Goal: Task Accomplishment & Management: Complete application form

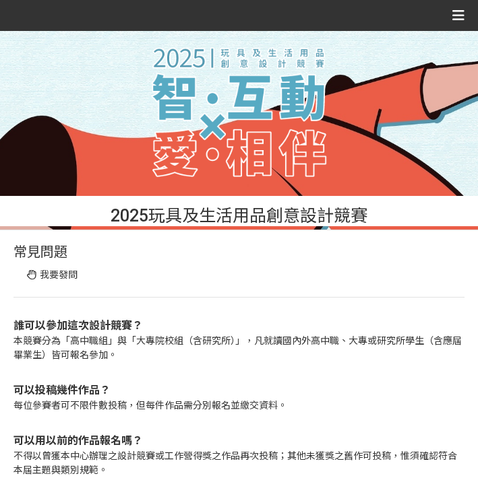
click at [454, 21] on icon at bounding box center [458, 15] width 12 height 20
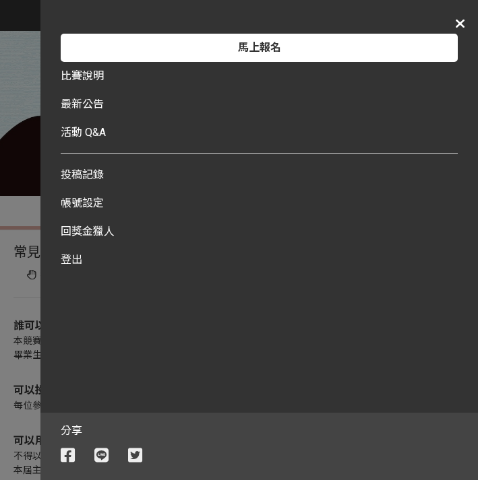
click at [69, 266] on div "登出" at bounding box center [259, 260] width 397 height 28
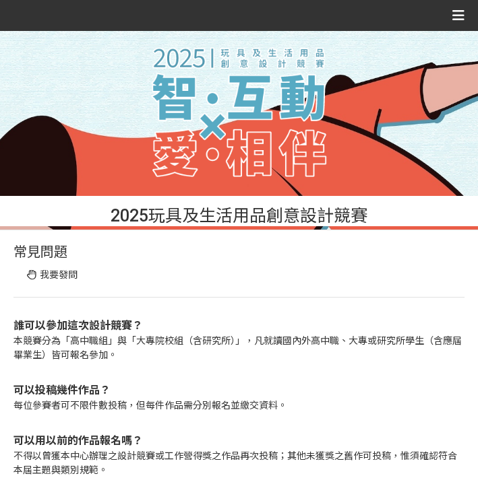
click at [461, 18] on icon at bounding box center [458, 15] width 12 height 20
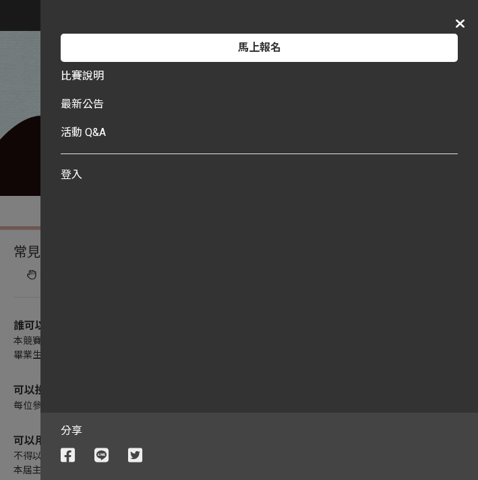
click at [90, 84] on link "比賽說明" at bounding box center [82, 76] width 43 height 28
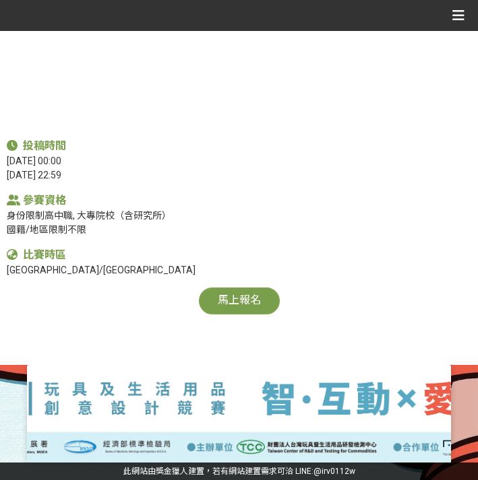
scroll to position [650, 0]
click at [239, 307] on link "馬上報名" at bounding box center [239, 301] width 81 height 27
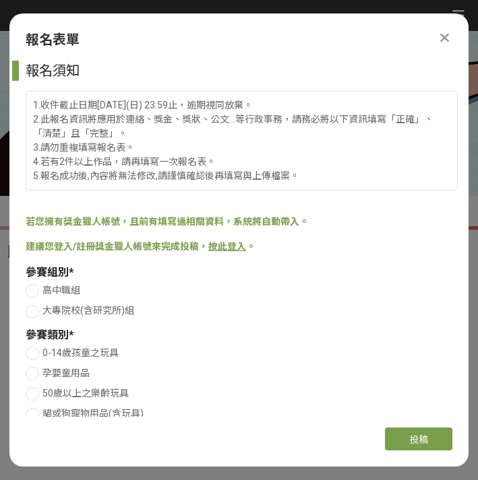
scroll to position [0, 0]
click at [68, 290] on span "高中職組" at bounding box center [61, 290] width 38 height 11
click at [35, 290] on input "高中職組" at bounding box center [30, 290] width 9 height 9
radio input "false"
click at [73, 313] on span "大專院校(含研究所)組" at bounding box center [88, 310] width 92 height 11
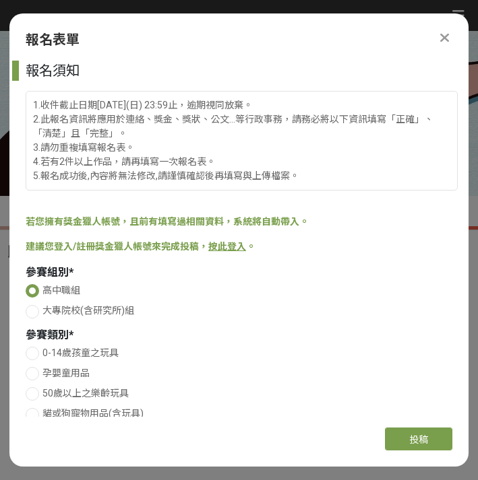
click at [35, 313] on input "大專院校(含研究所)組" at bounding box center [30, 311] width 9 height 9
radio input "false"
click at [59, 285] on span "高中職組" at bounding box center [61, 290] width 38 height 11
click at [35, 286] on input "高中職組" at bounding box center [30, 290] width 9 height 9
radio input "false"
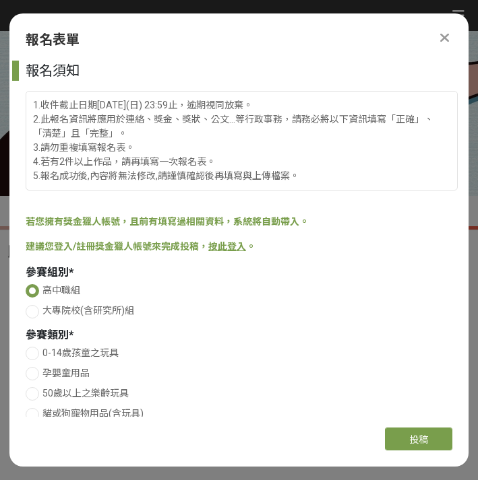
click at [71, 309] on span "大專院校(含研究所)組" at bounding box center [88, 310] width 92 height 11
click at [35, 309] on input "大專院校(含研究所)組" at bounding box center [30, 311] width 9 height 9
radio input "false"
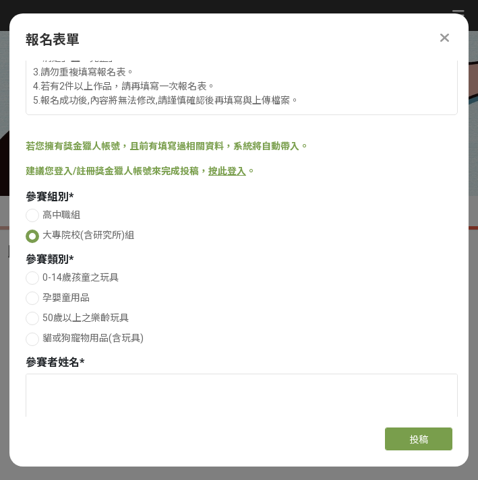
scroll to position [107, 0]
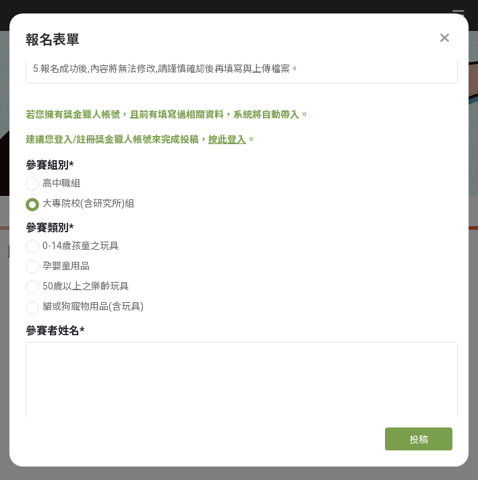
click at [89, 294] on div "0-14歲孩童之玩具 孕嬰童用品 50歲以上之樂齡玩具 貓或狗寵物用品(含玩具)" at bounding box center [242, 278] width 432 height 79
click at [93, 288] on span "50歲以上之樂齡玩具" at bounding box center [85, 286] width 86 height 11
click at [35, 288] on input "50歲以上之樂齡玩具" at bounding box center [30, 286] width 9 height 9
radio input "false"
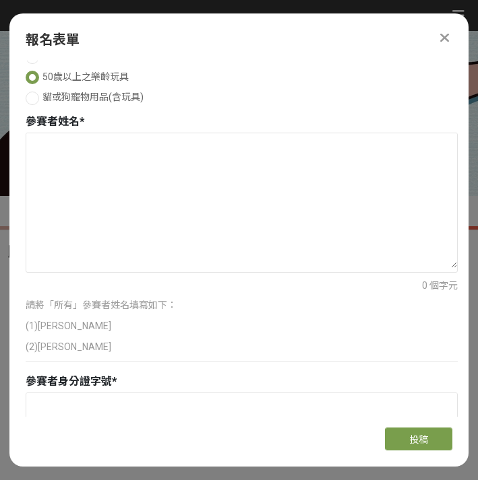
scroll to position [320, 0]
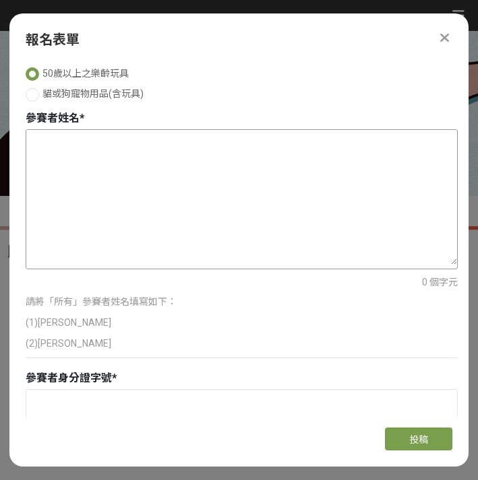
click at [102, 183] on textarea at bounding box center [241, 197] width 430 height 135
type textarea "（"
click at [127, 140] on textarea "(1) [PERSON_NAME]" at bounding box center [241, 197] width 430 height 135
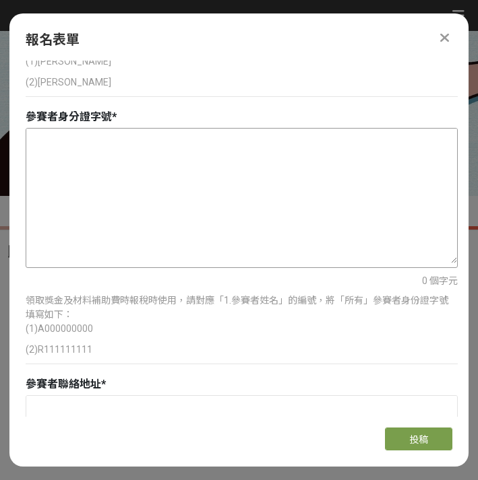
scroll to position [571, 0]
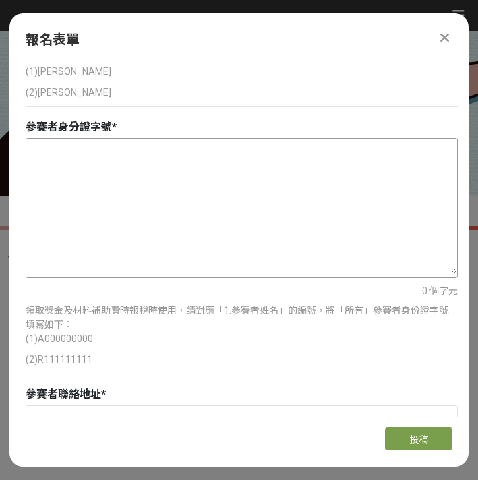
type textarea "(1) [PERSON_NAME]2) [PERSON_NAME]"
click at [161, 183] on textarea at bounding box center [241, 206] width 430 height 135
type textarea "（"
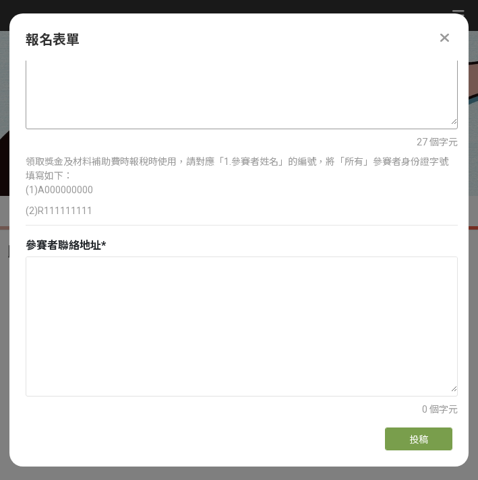
scroll to position [853, 0]
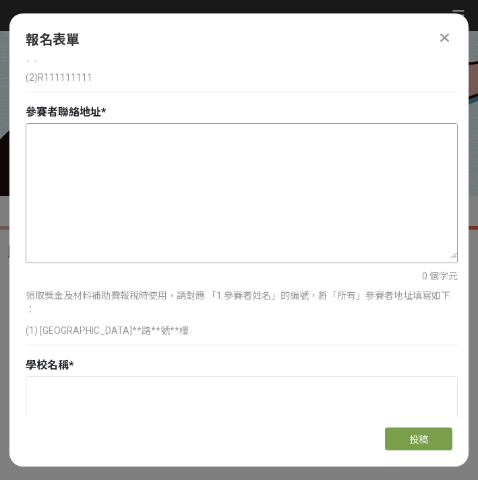
type textarea "(1)F231753918 (2)F229871830"
click at [183, 161] on textarea at bounding box center [241, 191] width 430 height 135
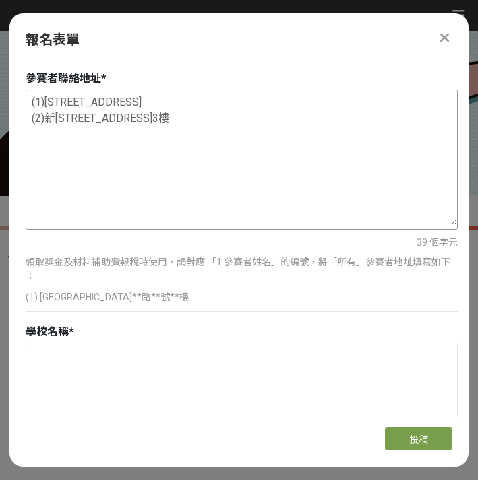
scroll to position [918, 0]
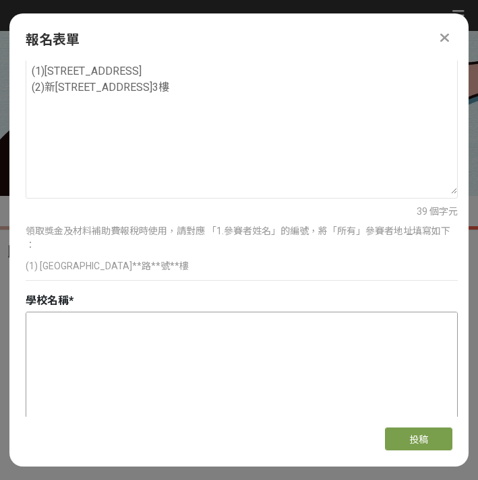
type textarea "(1)[STREET_ADDRESS] (2)新[STREET_ADDRESS]3樓"
click at [143, 340] on textarea at bounding box center [241, 380] width 430 height 135
type textarea "（"
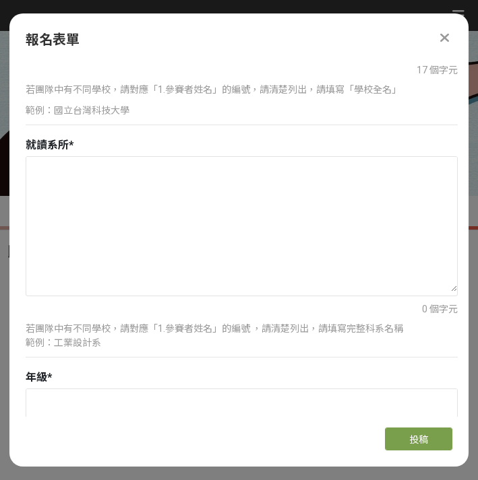
scroll to position [1269, 0]
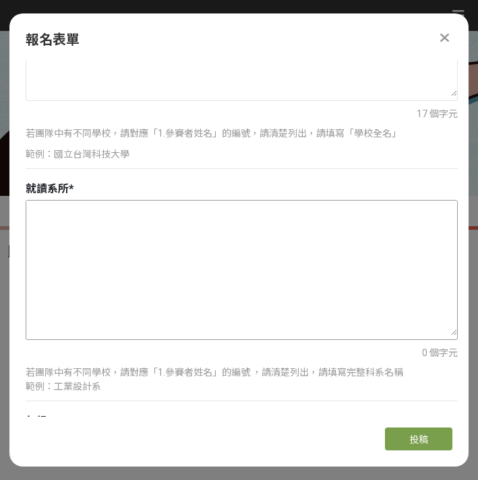
type textarea "(1)致理科技大學 (2)[GEOGRAPHIC_DATA]"
click at [172, 241] on textarea at bounding box center [241, 268] width 430 height 135
type textarea "（"
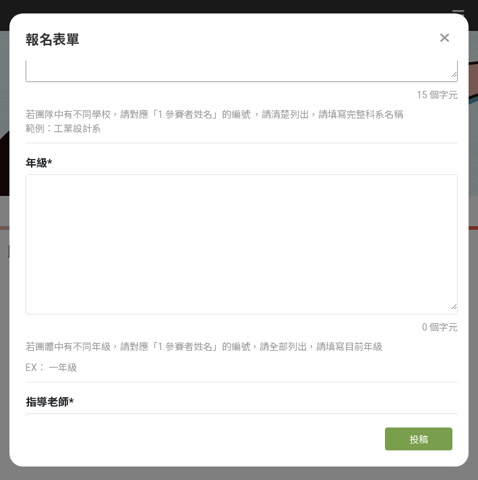
scroll to position [1559, 0]
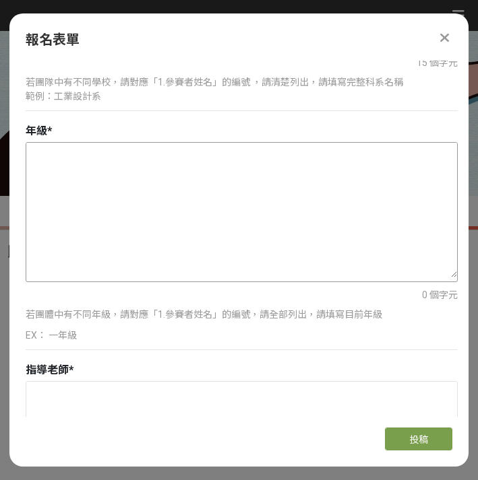
type textarea "(1)應用英語系 (2)哲學系"
click at [203, 178] on textarea at bounding box center [241, 210] width 430 height 135
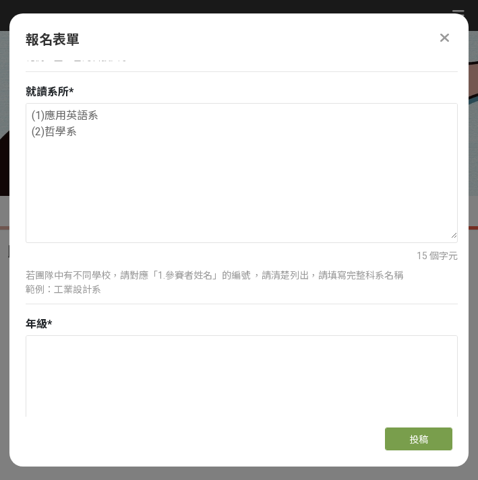
scroll to position [1365, 0]
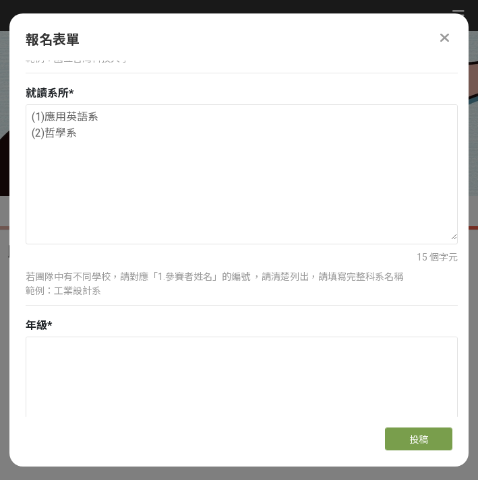
type textarea "（"
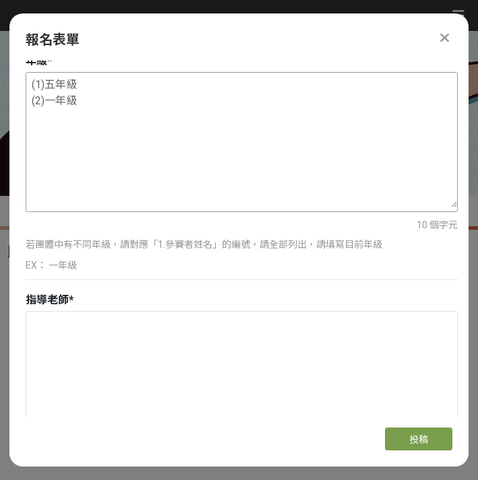
scroll to position [1637, 0]
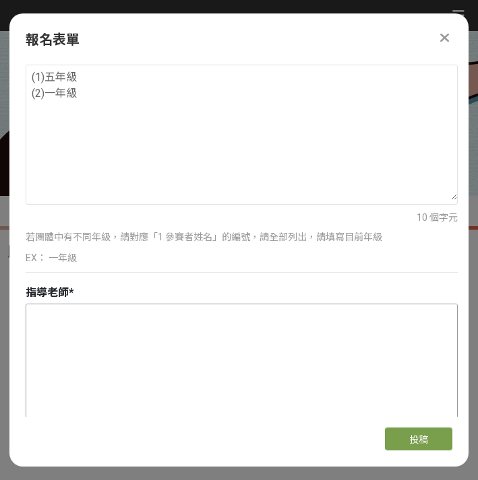
type textarea "(1)五年級 (2)一年級"
click at [125, 345] on textarea at bounding box center [241, 371] width 430 height 135
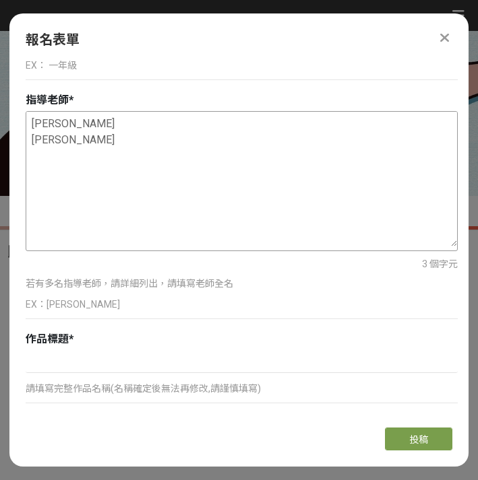
scroll to position [1883, 0]
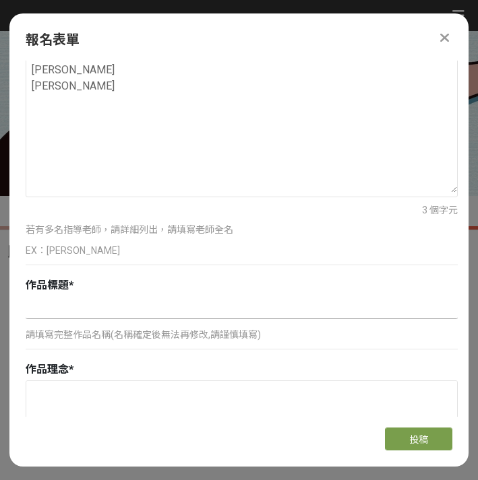
type textarea "[PERSON_NAME] [PERSON_NAME]"
click at [189, 315] on input at bounding box center [242, 307] width 432 height 23
paste input "Econova綠色新星"
type input "Econova綠色新星"
click at [73, 397] on textarea at bounding box center [241, 448] width 430 height 135
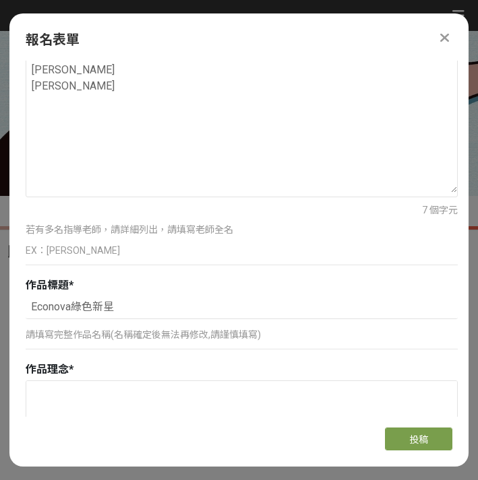
paste textarea "本作品以長者熟悉的日常購物情境為出發點，融入環保概念設計遊戲，讓玩家在挑選商品、分類回收的過程中潛移默化地學習永續行動。透過任務與互動，提升記憶力與判斷力，同…"
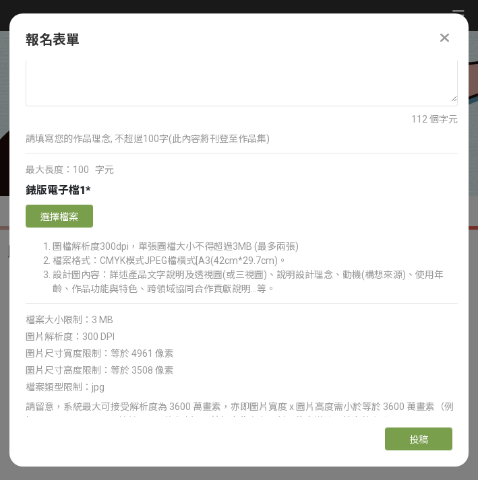
scroll to position [2298, 0]
type textarea "本作品以長者熟悉的日常購物情境為出發點，融入環保概念設計遊戲，讓玩家在挑選商品、分類回收的過程中潛移默化地學習永續行動。透過任務與互動，提升記憶力與判斷力，同…"
click at [78, 218] on button "選擇檔案" at bounding box center [59, 215] width 67 height 23
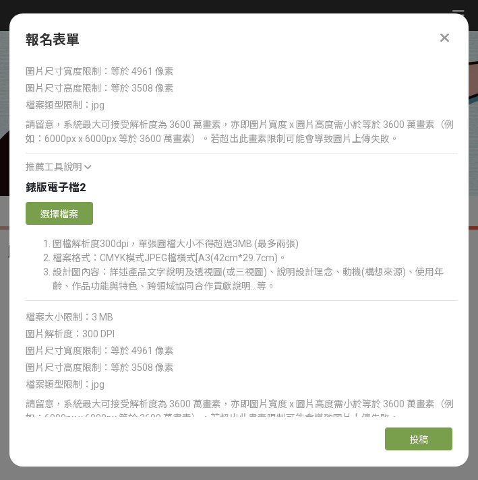
scroll to position [2946, 0]
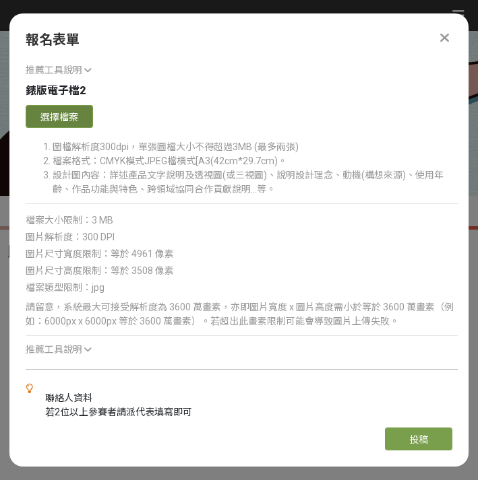
click at [52, 115] on button "選擇檔案" at bounding box center [59, 116] width 67 height 23
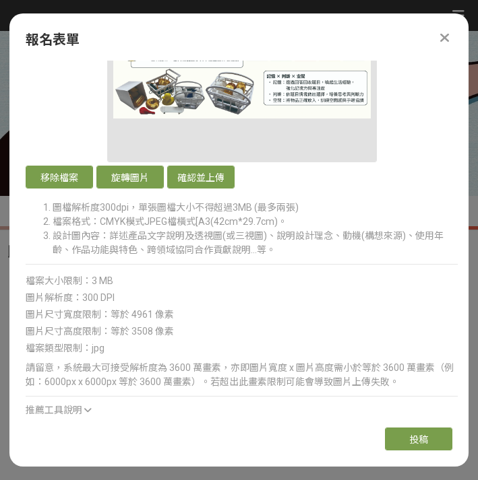
scroll to position [2600, 0]
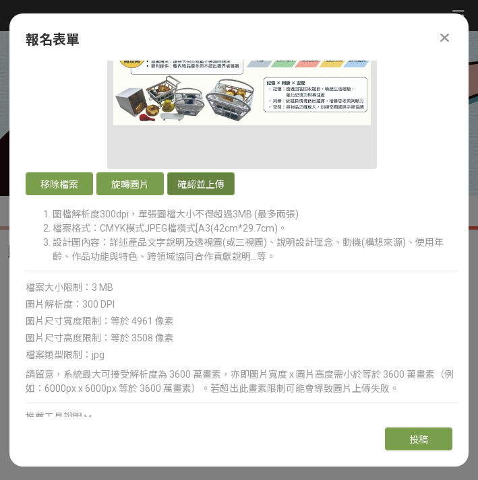
click at [193, 190] on button "確認並上傳" at bounding box center [200, 183] width 67 height 23
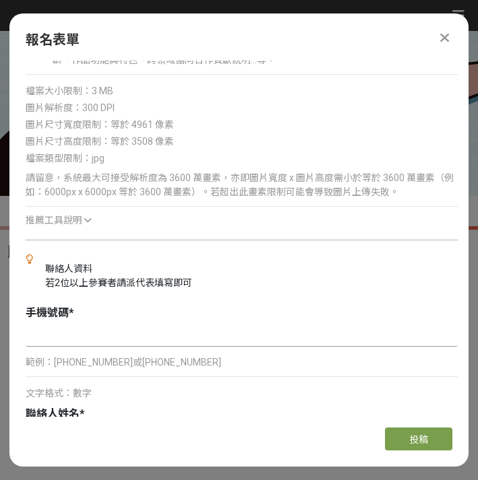
scroll to position [3344, 0]
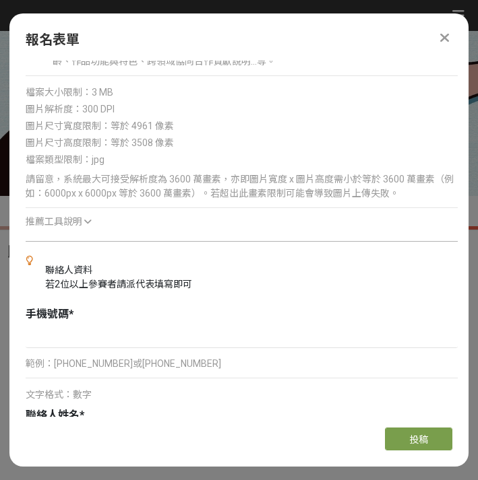
click at [84, 217] on icon at bounding box center [87, 221] width 7 height 9
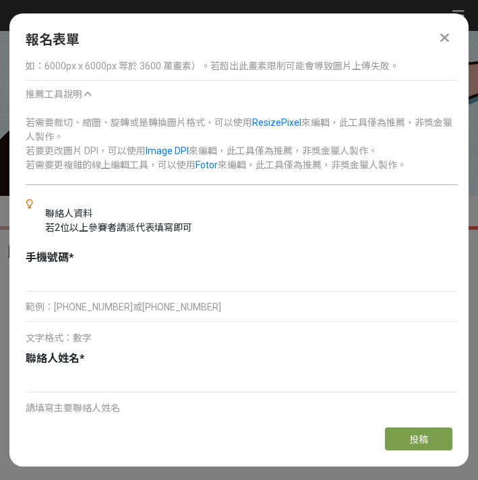
scroll to position [3478, 0]
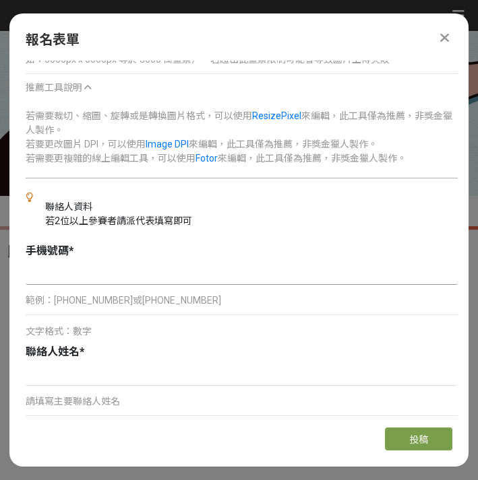
click at [146, 279] on input at bounding box center [242, 273] width 432 height 23
paste input "0903020992"
type input "0903020992"
click at [141, 386] on div "請填寫主要聯絡人姓名" at bounding box center [242, 393] width 432 height 60
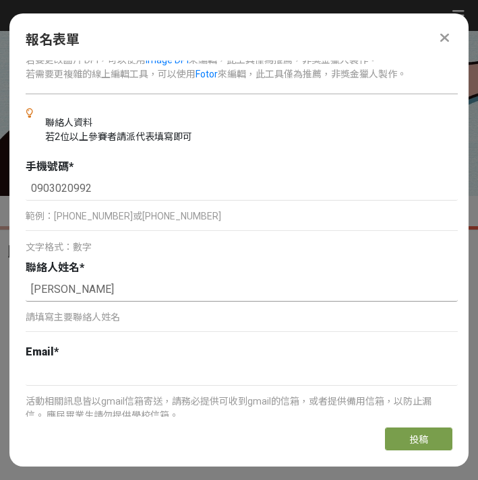
scroll to position [3570, 0]
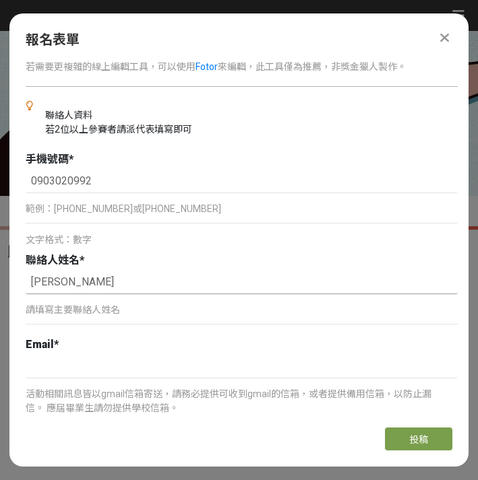
type input "[PERSON_NAME]"
click at [152, 267] on div "聯絡人姓名 *" at bounding box center [242, 261] width 432 height 16
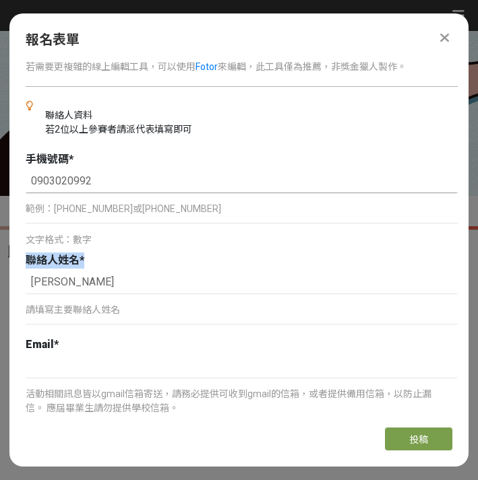
click at [144, 183] on input "0903020992" at bounding box center [242, 181] width 432 height 23
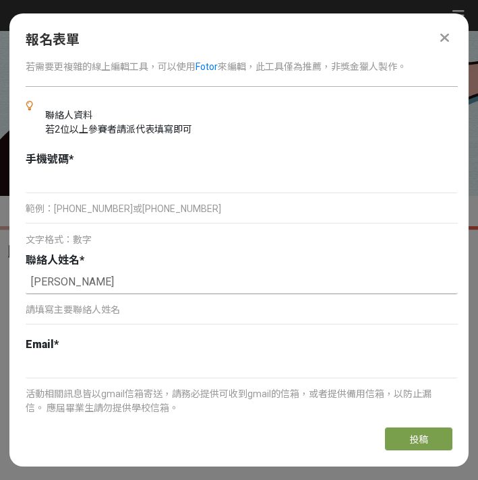
click at [89, 292] on input "[PERSON_NAME]" at bounding box center [242, 282] width 432 height 23
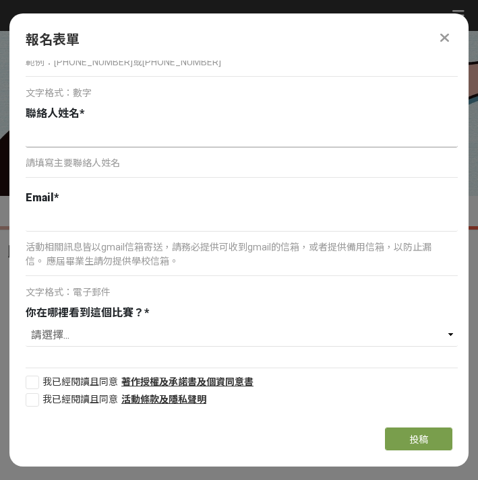
scroll to position [3716, 0]
select select "學校訊息公告"
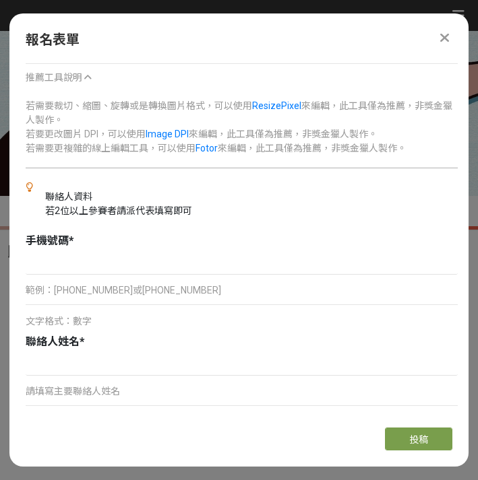
scroll to position [3479, 0]
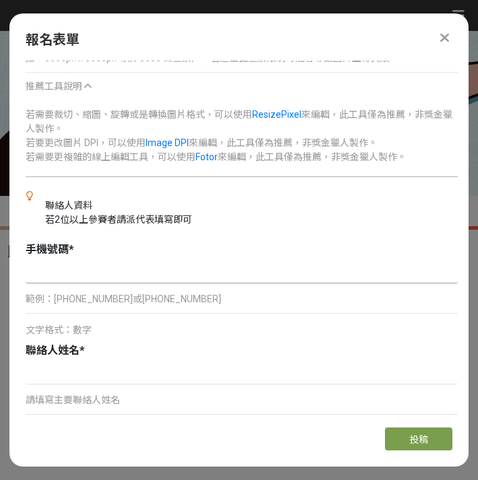
click at [135, 275] on input at bounding box center [242, 272] width 432 height 23
paste input "0983315836"
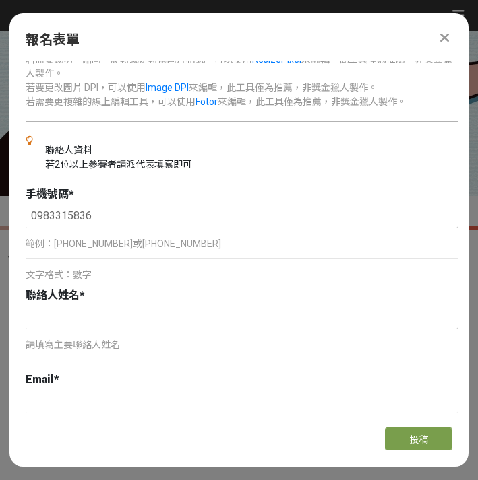
scroll to position [3536, 0]
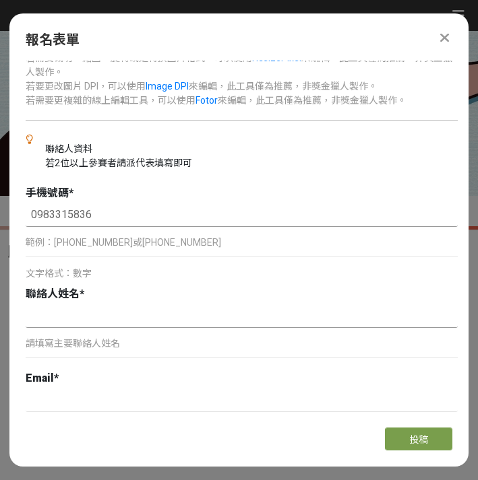
type input "0983315836"
click at [129, 325] on input at bounding box center [242, 316] width 432 height 23
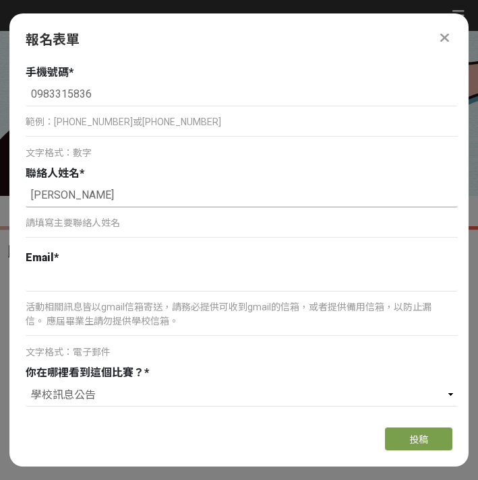
scroll to position [3678, 0]
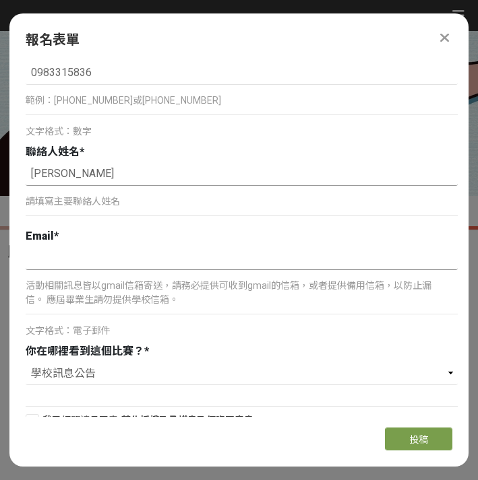
type input "[PERSON_NAME]"
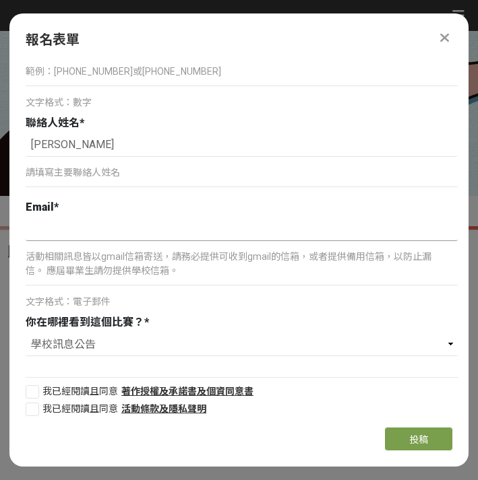
click at [193, 235] on input at bounding box center [242, 229] width 432 height 23
paste input "[EMAIL_ADDRESS][DOMAIN_NAME]"
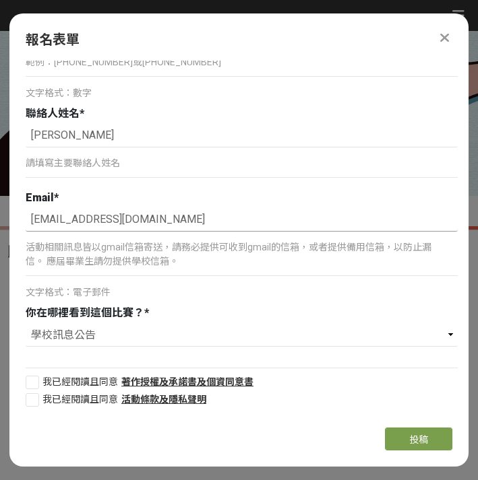
scroll to position [0, 0]
type input "[EMAIL_ADDRESS][DOMAIN_NAME]"
click at [34, 377] on div at bounding box center [32, 382] width 13 height 13
checkbox input "true"
click at [34, 403] on div at bounding box center [32, 399] width 13 height 13
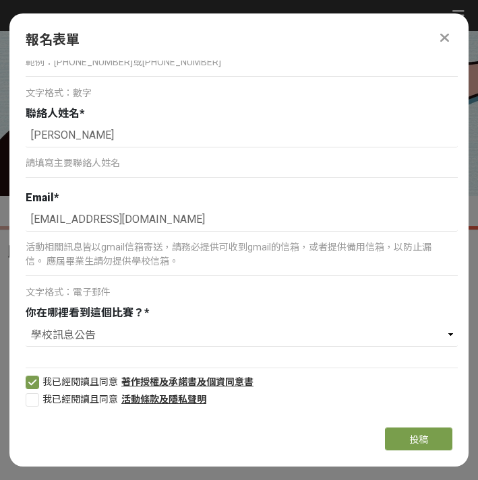
checkbox input "true"
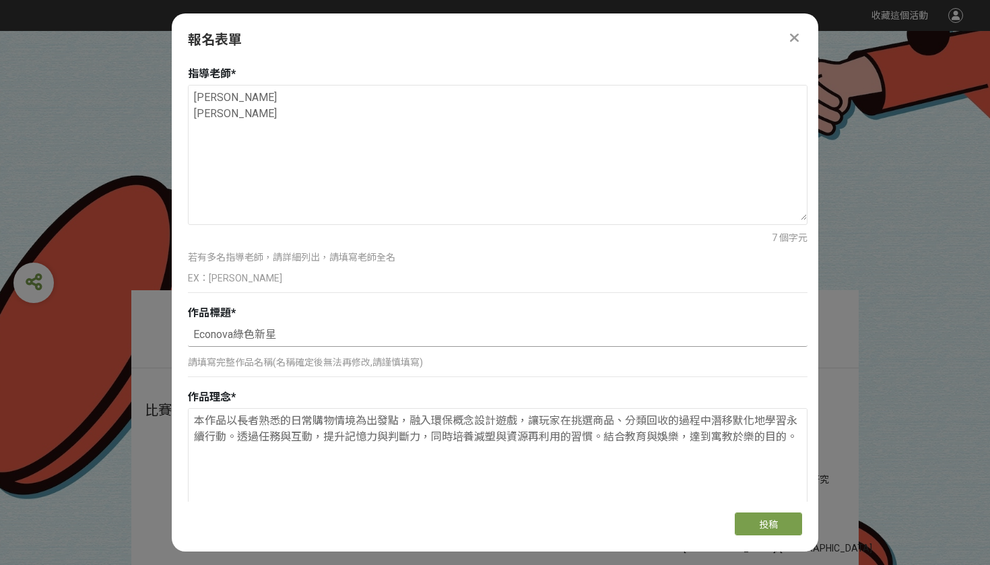
scroll to position [1815, 0]
click at [235, 331] on input "Econova綠色新星" at bounding box center [498, 333] width 620 height 23
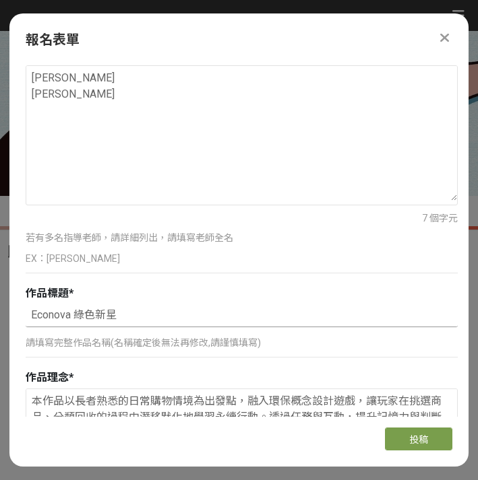
scroll to position [2019, 0]
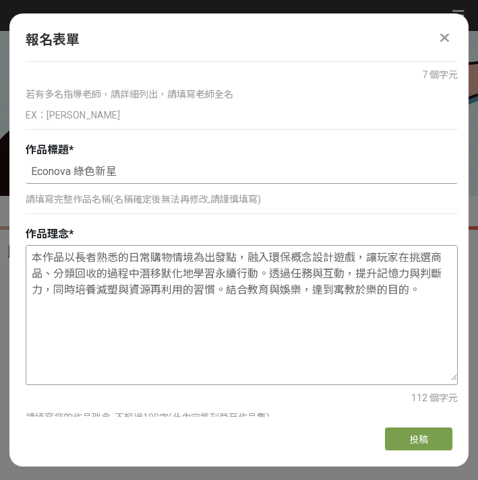
type input "Econova 綠色新星"
click at [142, 289] on textarea "本作品以長者熟悉的日常購物情境為出發點，融入環保概念設計遊戲，讓玩家在挑選商品、分類回收的過程中潛移默化地學習永續行動。透過任務與互動，提升記憶力與判斷力，同…" at bounding box center [241, 313] width 430 height 135
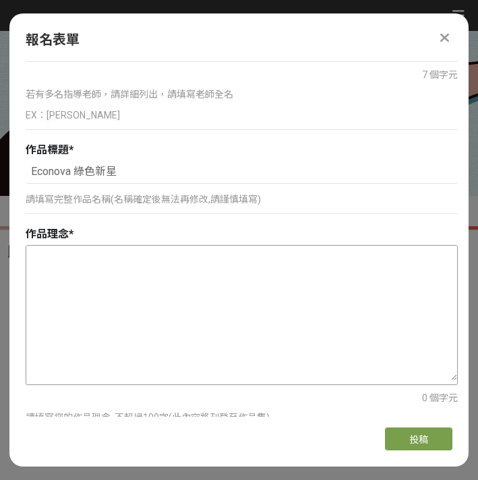
paste textarea "本作品以長者熟悉的購物情境為主軸，結合環保與教育概念設計遊戲。長者透過挑選商品與分類回收，不僅訓練記憶力與判斷力，也學習減塑與資源再利用的觀念，讓永續行動融入…"
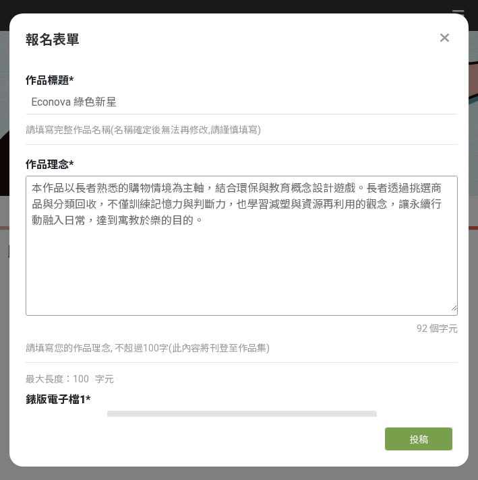
scroll to position [2090, 0]
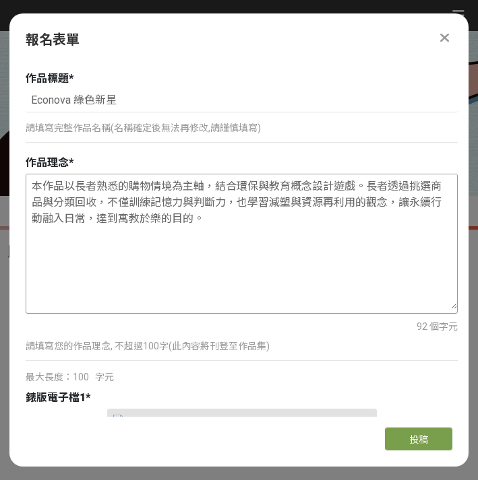
click at [46, 246] on textarea "本作品以長者熟悉的購物情境為主軸，結合環保與教育概念設計遊戲。長者透過挑選商品與分類回收，不僅訓練記憶力與判斷力，也學習減塑與資源再利用的觀念，讓永續行動融入…" at bounding box center [241, 241] width 430 height 135
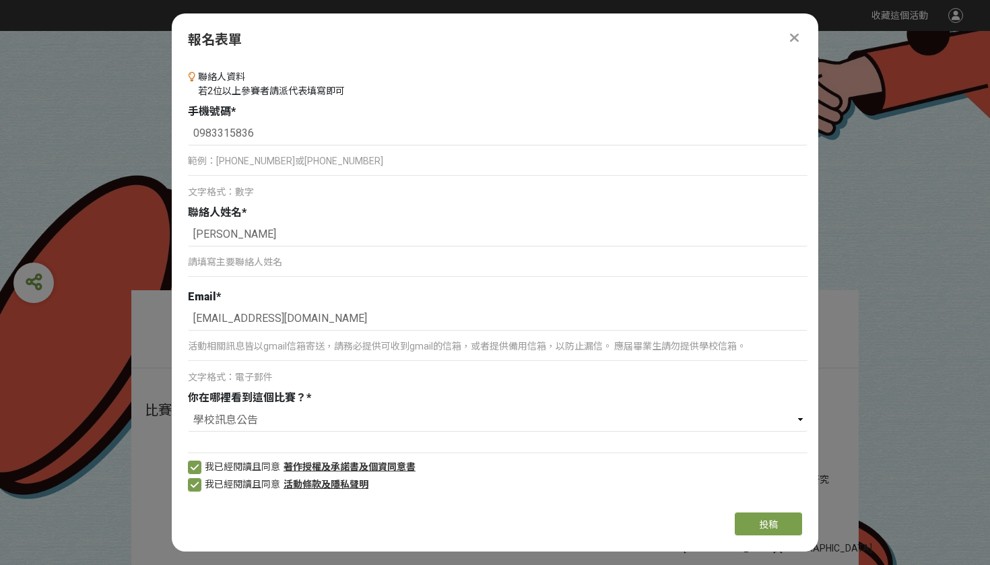
scroll to position [3542, 0]
type textarea "本作品以長者熟悉的購物情境為主軸，結合環保與教育概念設計遊戲。長者透過挑選商品與分類回收，不僅訓練記憶力與判斷力，也學習減塑與資源再利用的觀念，讓永續行動融入…"
click at [477, 480] on button "投稿" at bounding box center [768, 524] width 67 height 23
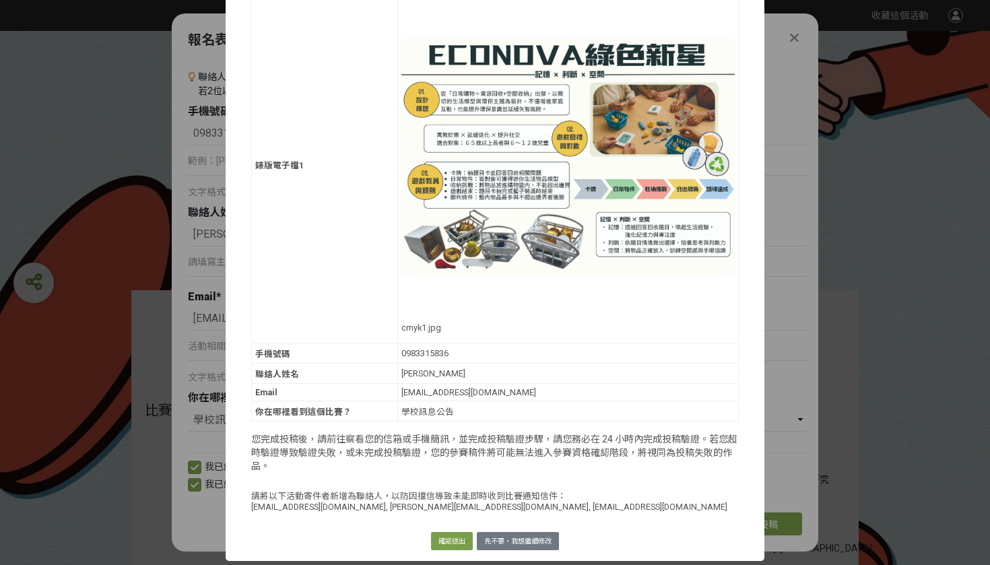
scroll to position [461, 0]
click at [477, 480] on button "先不要，我想繼續修改" at bounding box center [518, 541] width 82 height 19
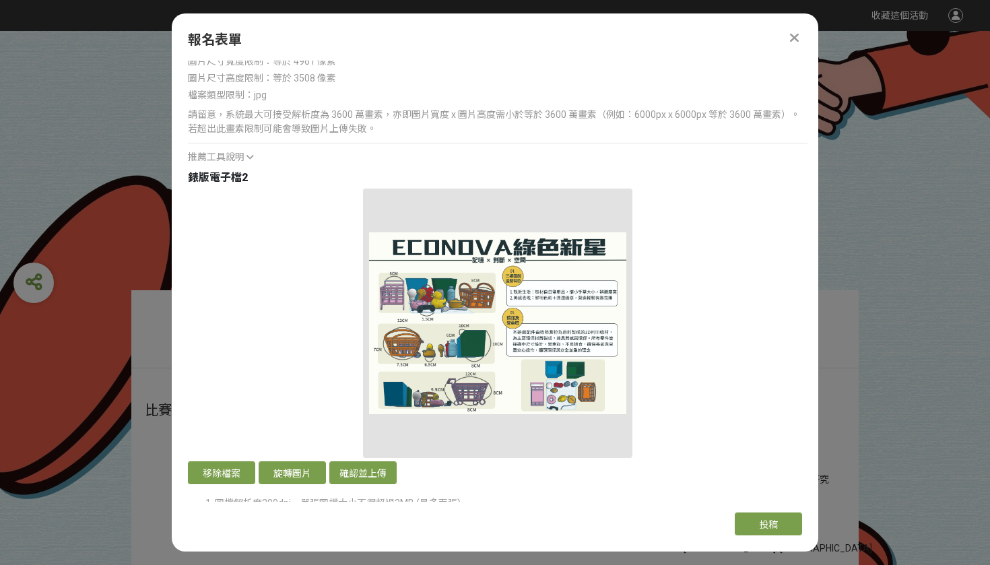
scroll to position [2816, 0]
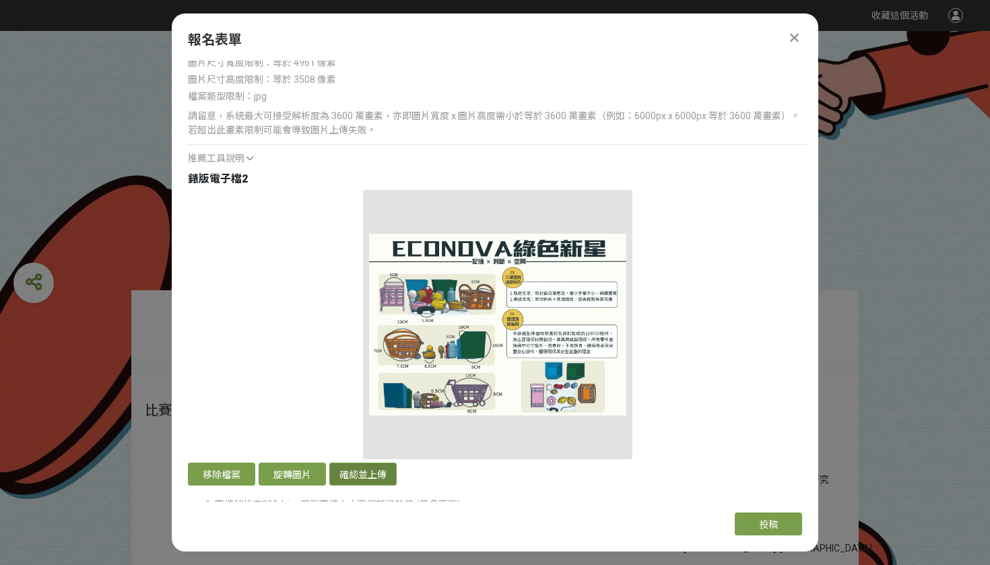
click at [386, 476] on button "確認並上傳" at bounding box center [362, 474] width 67 height 23
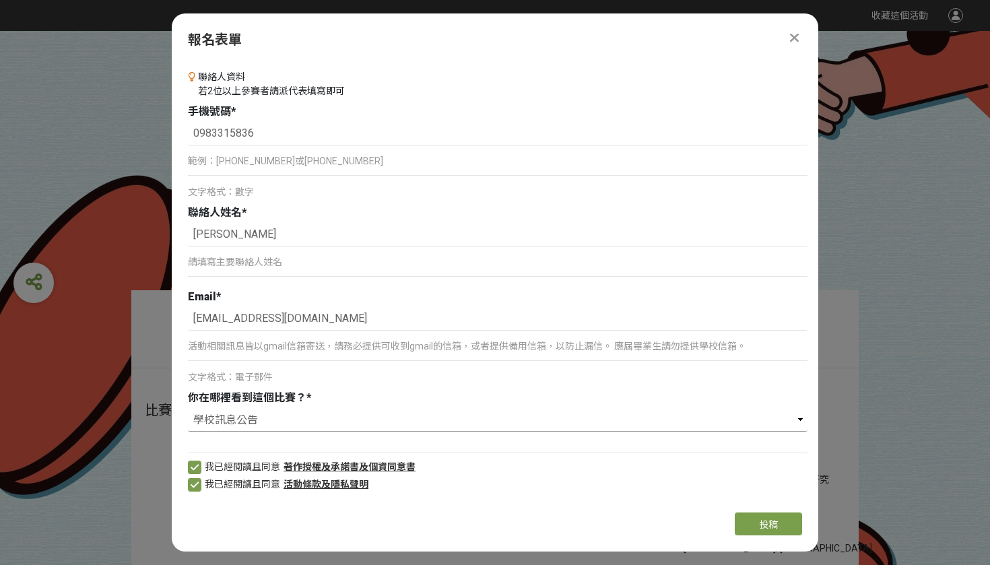
scroll to position [3542, 0]
click at [477, 480] on button "投稿" at bounding box center [768, 524] width 67 height 23
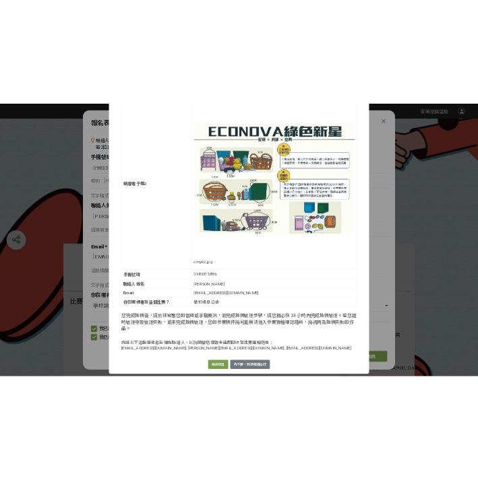
scroll to position [819, 0]
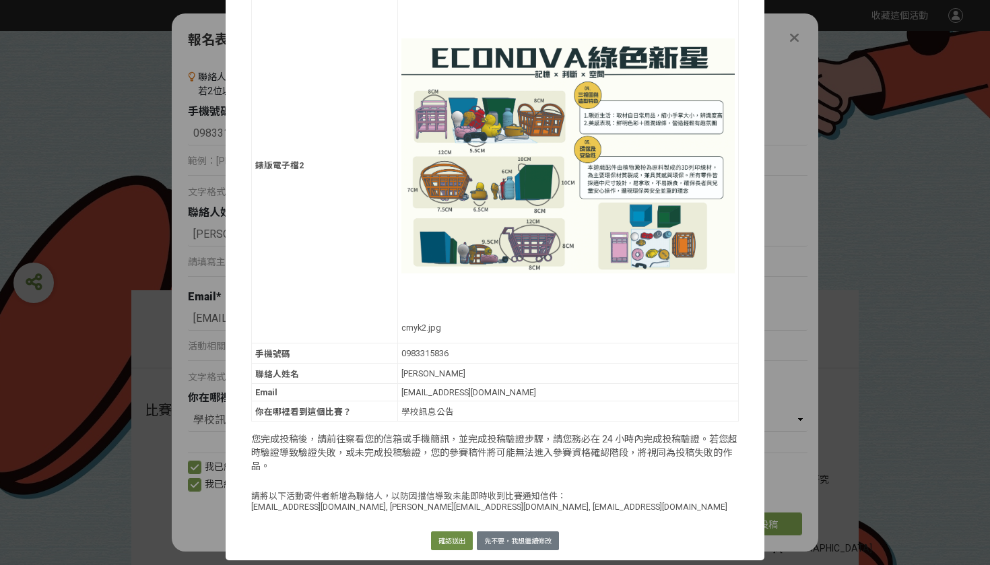
click at [451, 480] on button "確認送出" at bounding box center [452, 540] width 42 height 19
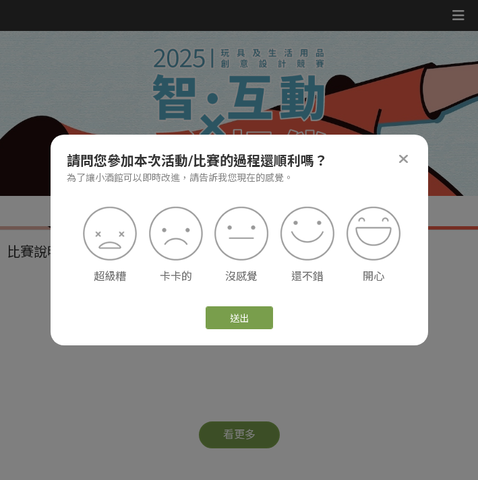
click at [401, 156] on icon at bounding box center [403, 158] width 9 height 13
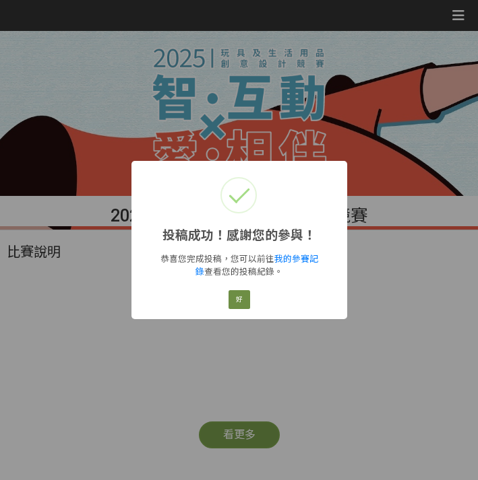
click at [249, 302] on button "好" at bounding box center [239, 299] width 22 height 19
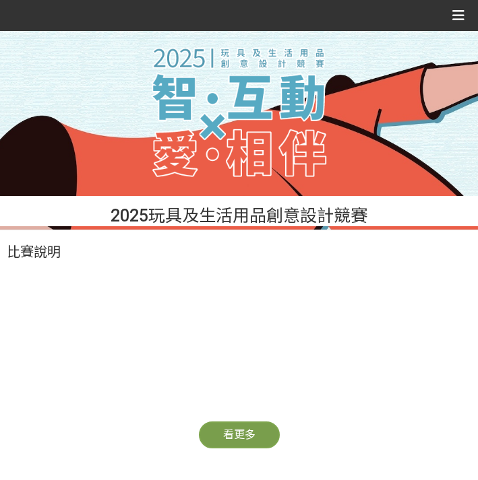
click at [460, 11] on icon at bounding box center [458, 15] width 12 height 20
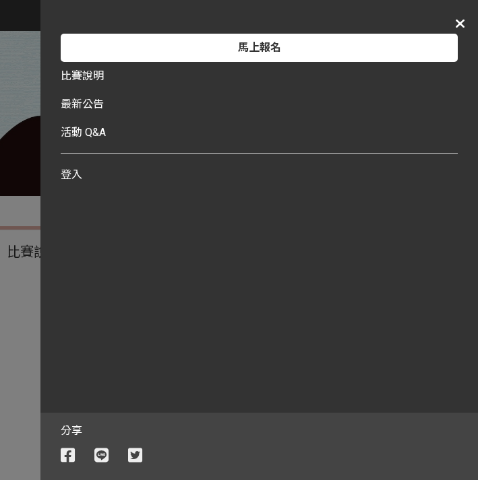
click at [330, 169] on div "登入" at bounding box center [259, 175] width 397 height 28
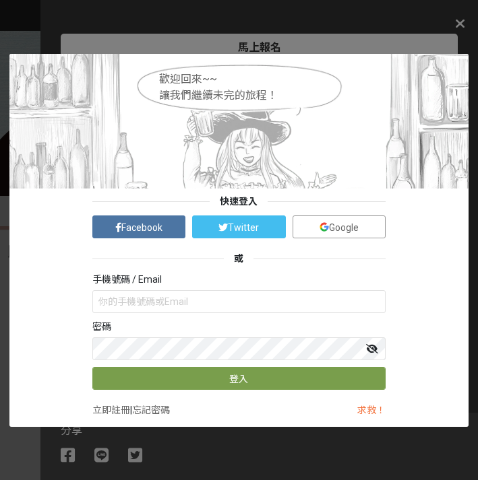
click at [334, 223] on span "Google" at bounding box center [344, 227] width 30 height 11
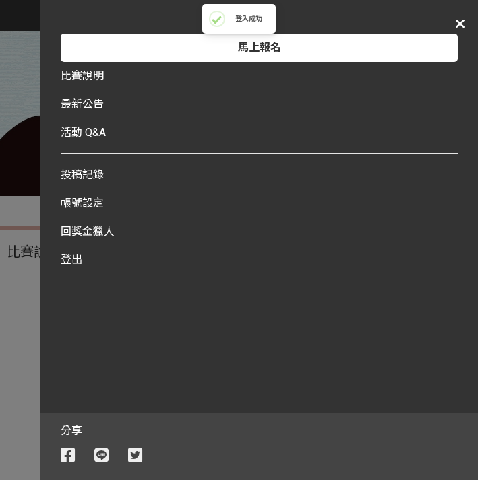
click at [152, 162] on link "投稿記錄" at bounding box center [259, 175] width 397 height 28
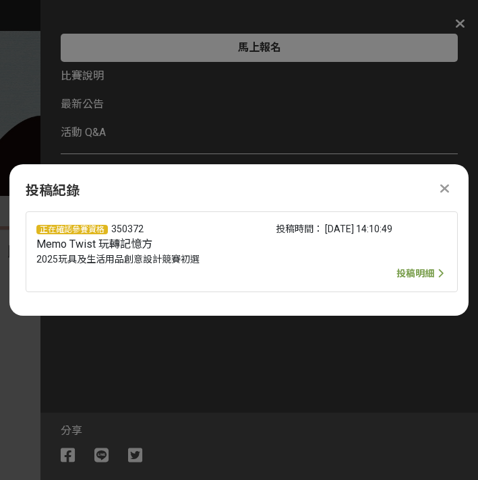
click at [368, 273] on div "投稿時間： [DATE] 14:10:49" at bounding box center [361, 251] width 171 height 59
click at [396, 271] on span "投稿明細" at bounding box center [415, 273] width 38 height 11
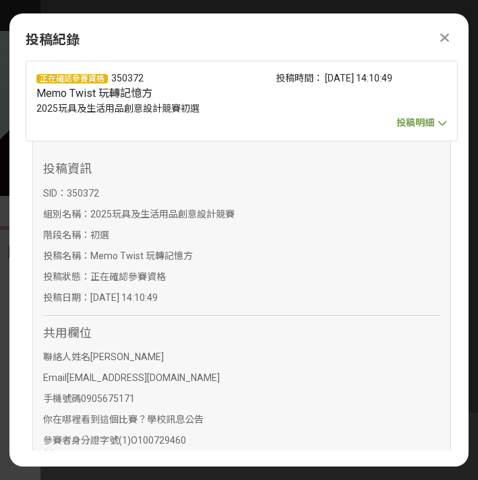
scroll to position [0, 0]
click at [430, 121] on span "投稿明細" at bounding box center [415, 122] width 38 height 11
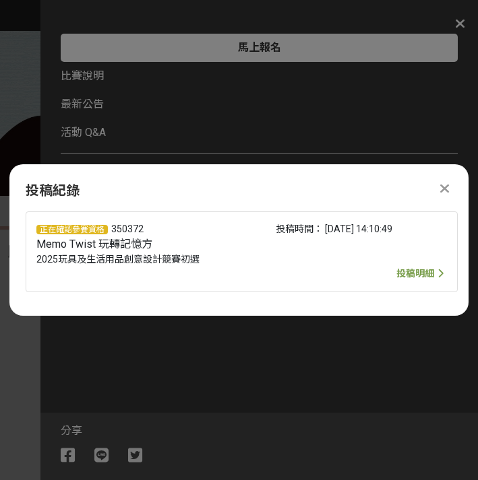
click at [441, 185] on icon at bounding box center [444, 188] width 9 height 13
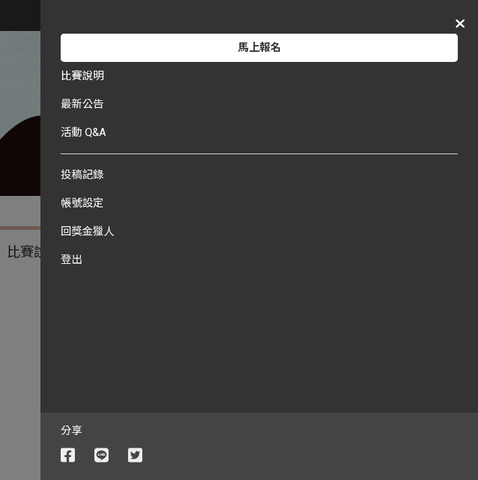
click at [18, 242] on div "馬上報名 比賽說明 最新公告 投稿作品 作品投票 活動 Q&A 投稿記錄 帳號設定 回獎金獵人 登出 分享" at bounding box center [239, 240] width 478 height 480
click at [10, 248] on div "馬上報名 比賽說明 最新公告 投稿作品 作品投票 活動 Q&A 投稿記錄 帳號設定 回獎金獵人 登出 分享" at bounding box center [239, 240] width 478 height 480
click at [222, 49] on div "馬上報名" at bounding box center [259, 48] width 397 height 28
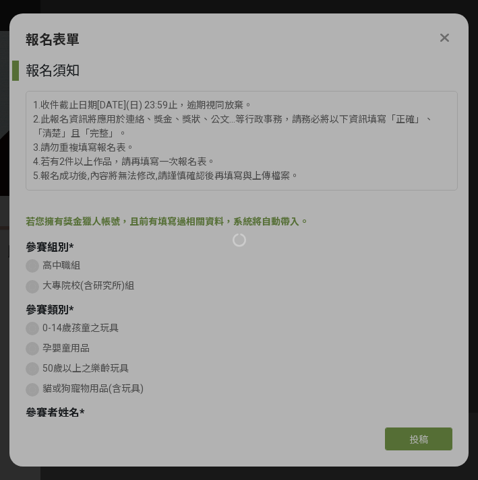
type input "0905675171"
type input "[PERSON_NAME]"
type input "[EMAIL_ADDRESS][DOMAIN_NAME]"
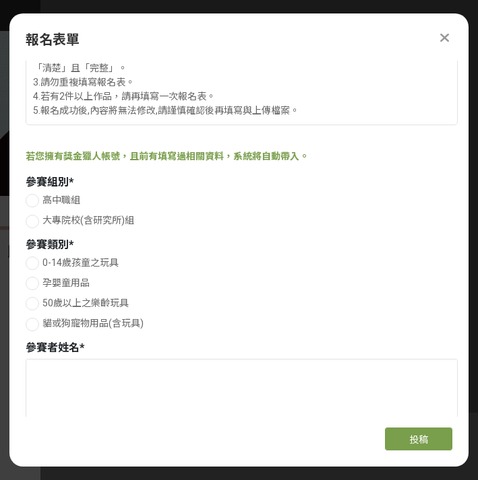
scroll to position [66, 0]
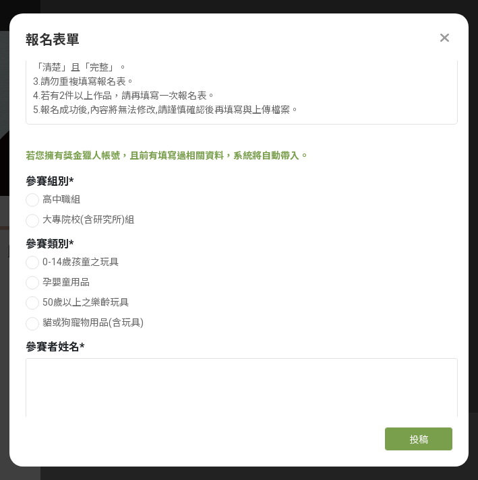
click at [121, 218] on span "大專院校(含研究所)組" at bounding box center [88, 219] width 92 height 11
click at [35, 218] on input "大專院校(含研究所)組" at bounding box center [30, 220] width 9 height 9
radio input "false"
click at [88, 308] on span "50歲以上之樂齡玩具" at bounding box center [85, 302] width 86 height 11
click at [35, 307] on input "50歲以上之樂齡玩具" at bounding box center [30, 302] width 9 height 9
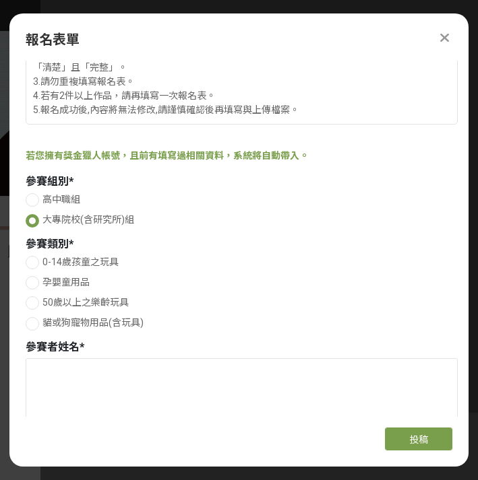
radio input "false"
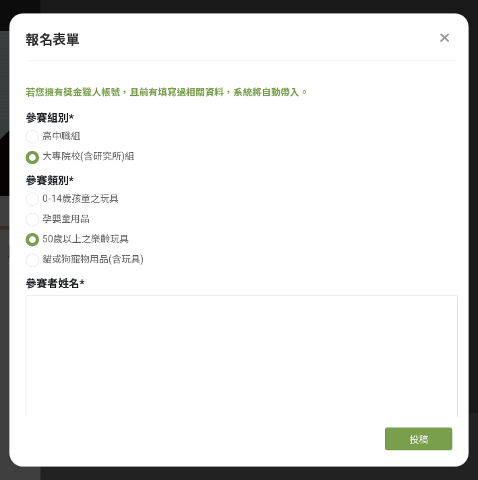
scroll to position [149, 0]
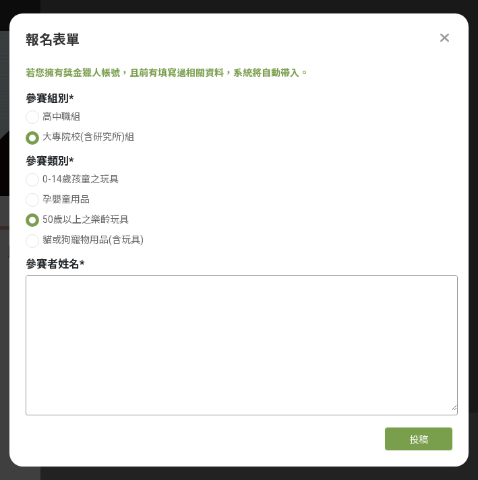
click at [293, 316] on textarea at bounding box center [241, 343] width 430 height 135
paste textarea "(1)[PERSON_NAME](2)[PERSON_NAME]"
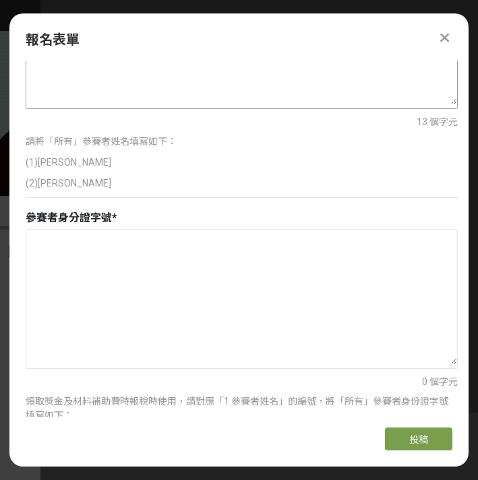
scroll to position [463, 0]
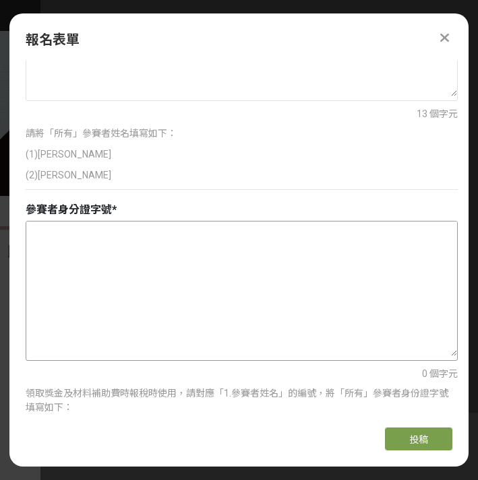
paste textarea "(1)O100729460 (2)F132214776"
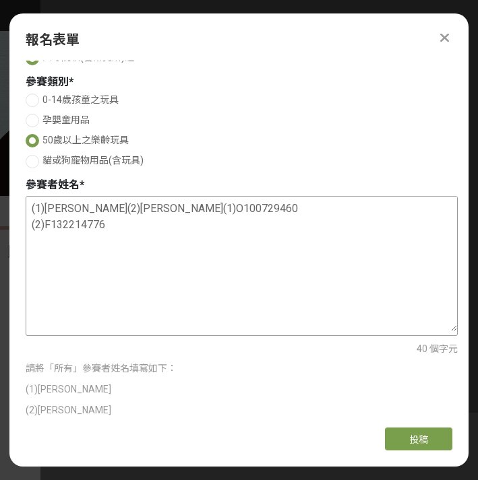
drag, startPoint x: 78, startPoint y: 224, endPoint x: 34, endPoint y: 205, distance: 48.3
click at [34, 205] on textarea "(1)[PERSON_NAME](2)[PERSON_NAME](1)O100729460 (2)F132214776" at bounding box center [241, 264] width 430 height 135
type textarea "(1)O100729460 (2)F132214776"
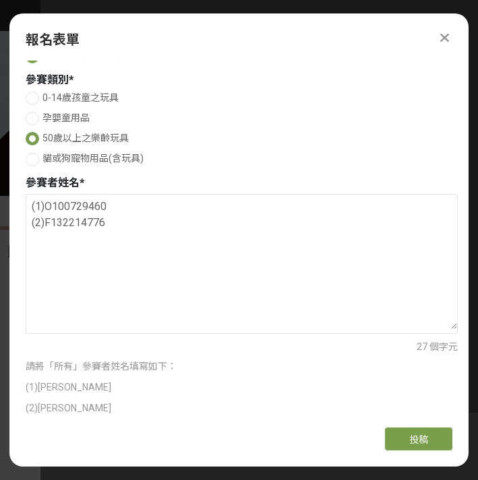
scroll to position [212, 0]
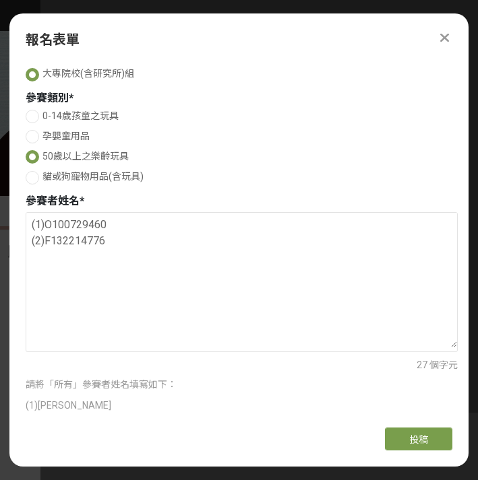
drag, startPoint x: 154, startPoint y: 249, endPoint x: 16, endPoint y: 226, distance: 140.1
click at [16, 226] on div "報名須知 1.收件截止日期[DATE](日) 23:59止，逾期視同放棄。 2.此報名資訊將應用於連絡、獎金、獎狀、公文...等行政事務，請務必將以下資訊填寫…" at bounding box center [238, 239] width 459 height 356
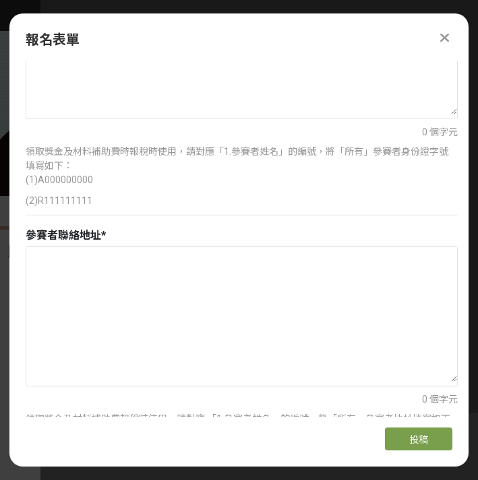
scroll to position [546, 0]
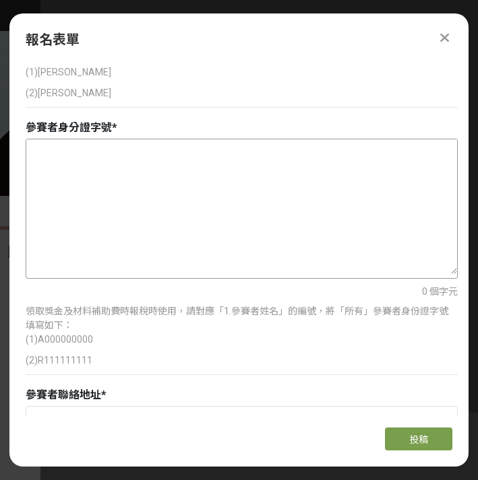
click at [164, 185] on textarea at bounding box center [241, 206] width 430 height 135
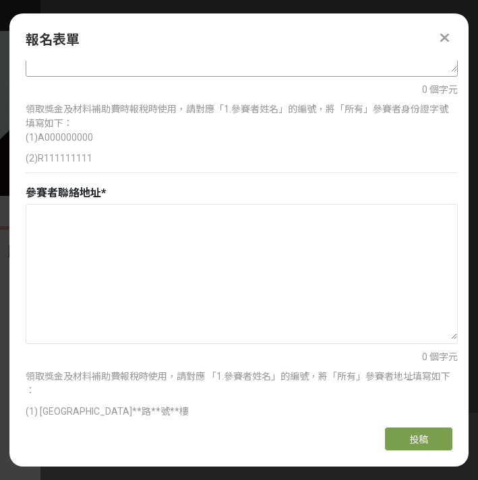
scroll to position [860, 0]
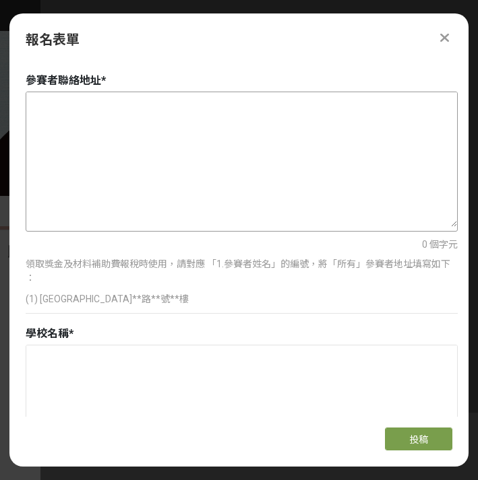
click at [164, 185] on textarea at bounding box center [241, 159] width 430 height 135
paste textarea "(1)[STREET_ADDRESS] (2)[STREET_ADDRESS]3樓"
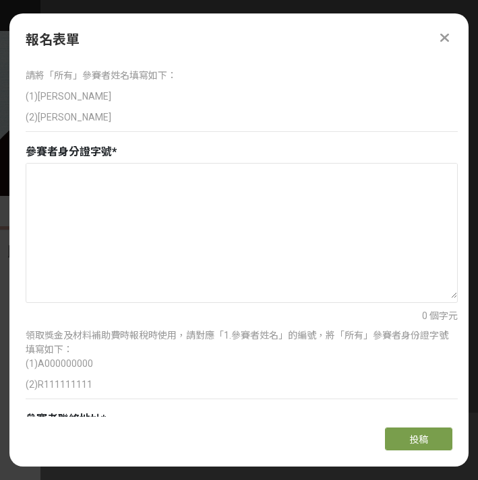
scroll to position [519, 0]
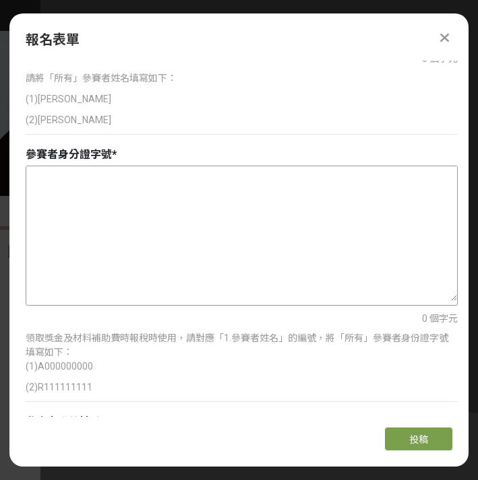
type textarea "(1)[STREET_ADDRESS] (2)[STREET_ADDRESS]3樓"
click at [168, 231] on textarea at bounding box center [241, 233] width 430 height 135
paste textarea "(1)O100729460 (2)F132214776"
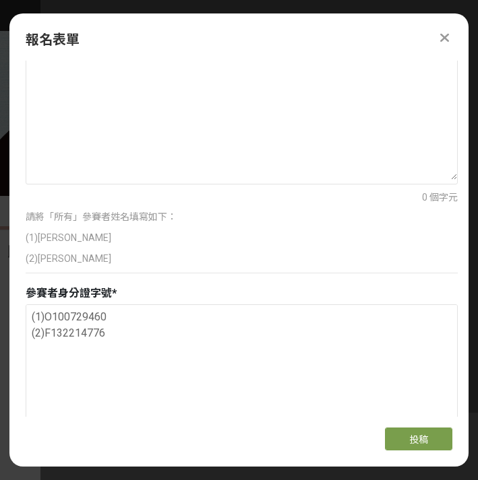
scroll to position [340, 0]
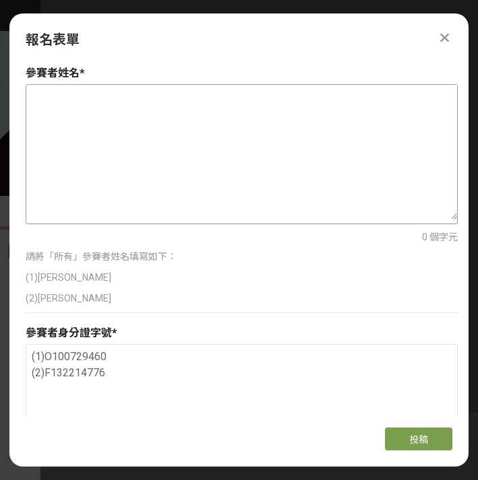
type textarea "(1)O100729460 (2)F132214776"
click at [148, 185] on textarea at bounding box center [241, 152] width 430 height 135
paste textarea "(1)[PERSON_NAME](2)[PERSON_NAME]"
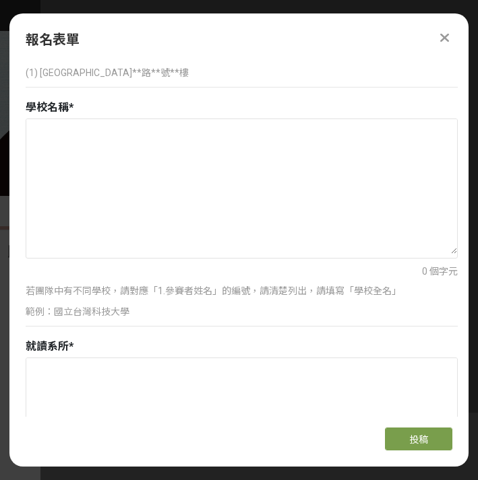
scroll to position [1077, 0]
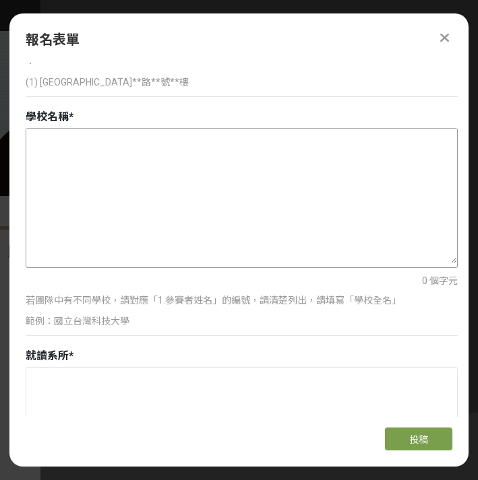
type textarea "(1)[PERSON_NAME](2)[PERSON_NAME]"
click at [205, 220] on textarea at bounding box center [241, 196] width 430 height 135
paste textarea "(1)致理科技大學 (2)致理科技大學"
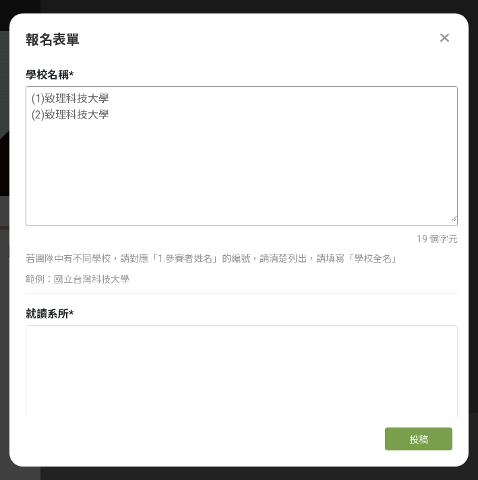
scroll to position [1120, 0]
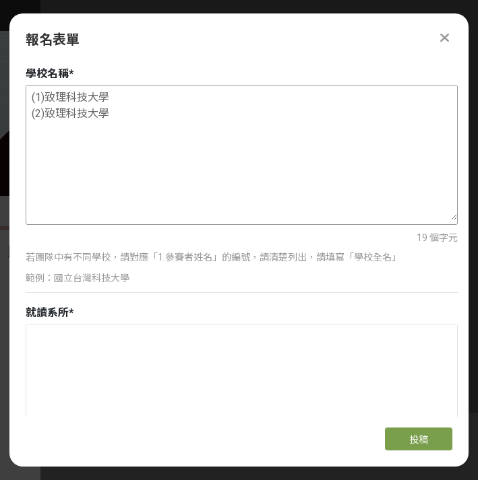
type textarea "(1)致理科技大學 (2)致理科技大學"
click at [191, 346] on textarea at bounding box center [241, 392] width 430 height 135
paste textarea "(1)應用英語系 (2)應用英語系"
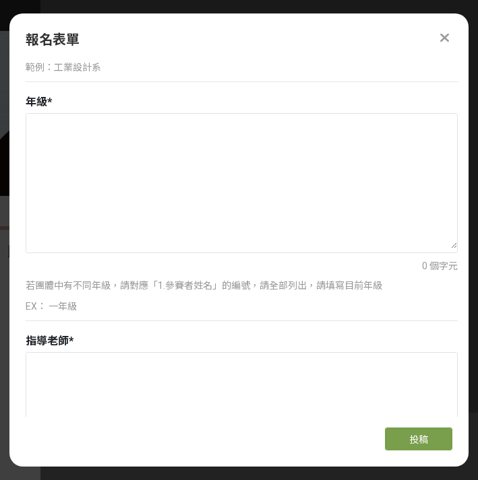
scroll to position [1541, 0]
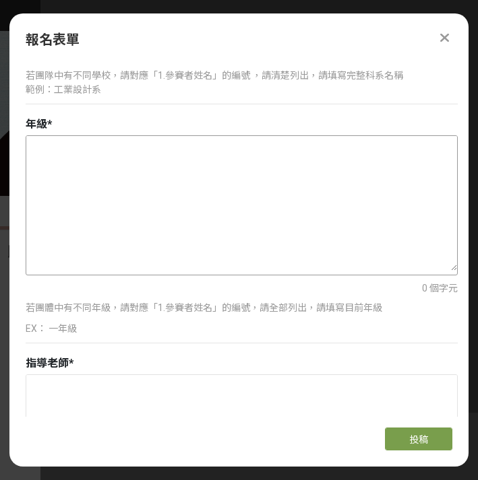
type textarea "(1)應用英語系 (2)應用英語系"
click at [130, 184] on textarea at bounding box center [241, 203] width 430 height 135
paste textarea "(1)五年級 (2)五年級"
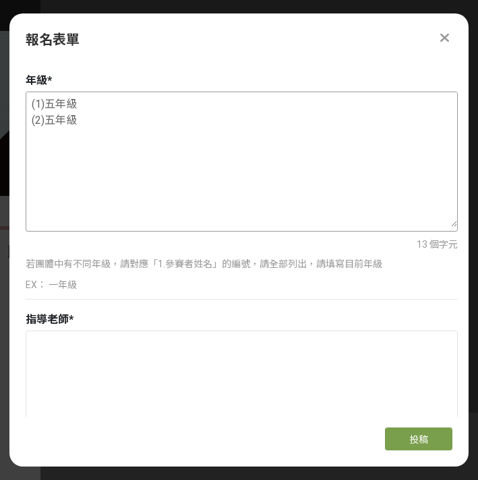
scroll to position [1589, 0]
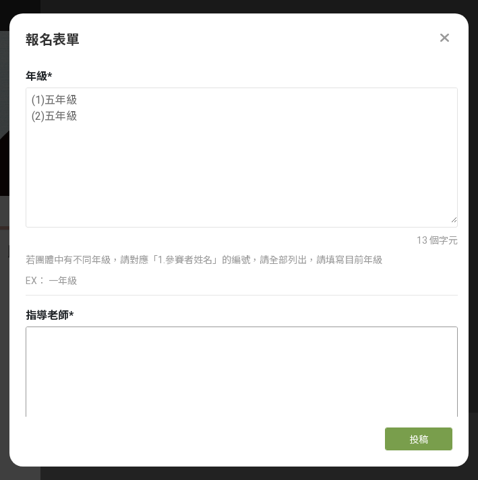
type textarea "(1)五年級 (2)五年級"
click at [174, 344] on textarea at bounding box center [241, 394] width 430 height 135
paste textarea "[PERSON_NAME] [PERSON_NAME]"
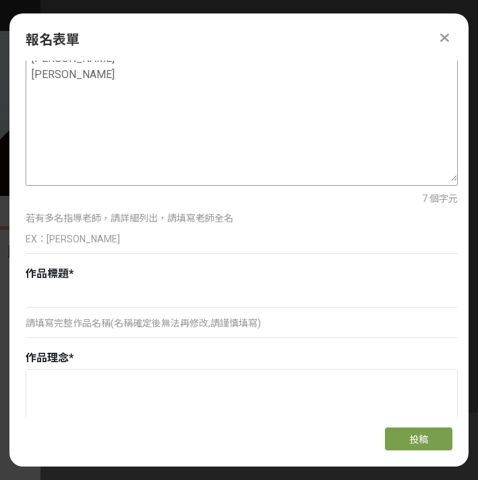
scroll to position [1931, 0]
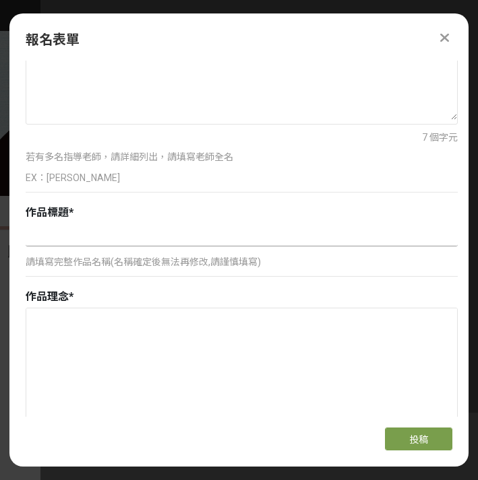
type textarea "[PERSON_NAME] [PERSON_NAME]"
paste input "Memo Twist 玩轉記憶方"
type input "Memo Twist 玩轉記憶方"
click at [246, 373] on textarea at bounding box center [241, 376] width 430 height 135
paste textarea "MEMO TWIST 玩轉記憶方，創意拼接X自由探索X樂齡挑戰，是為長者設計的拼接記憶遊戲，結合創意與挑戰，透過磁吸模組積木訓練記憶與手眼協調，促進跨世代互動…"
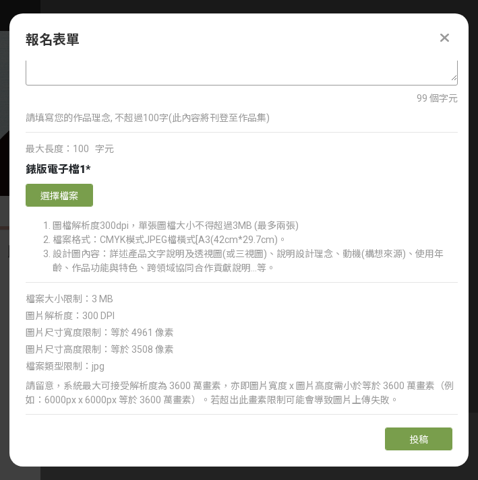
scroll to position [2321, 0]
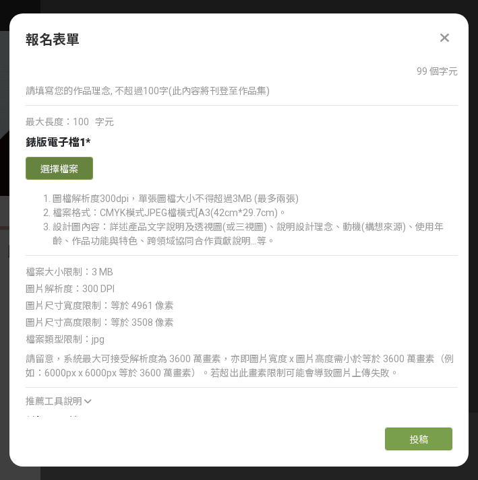
type textarea "MEMO TWIST 玩轉記憶方，創意拼接X自由探索X樂齡挑戰，是為長者設計的拼接記憶遊戲，結合創意與挑戰，透過磁吸模組積木訓練記憶與手眼協調，促進跨世代互動…"
click at [54, 170] on button "選擇檔案" at bounding box center [59, 168] width 67 height 23
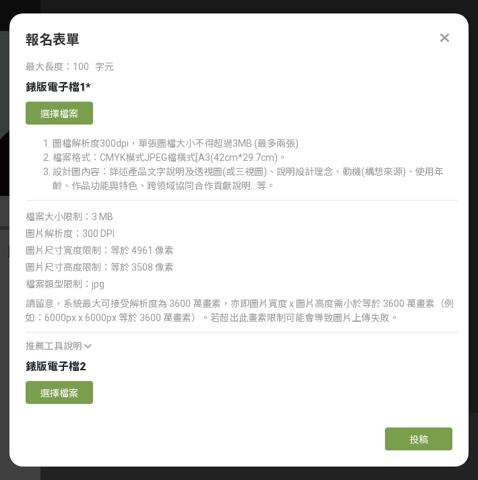
scroll to position [2351, 0]
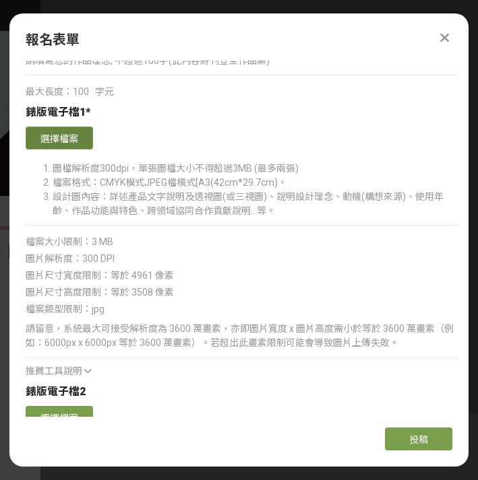
click at [71, 143] on button "選擇檔案" at bounding box center [59, 138] width 67 height 23
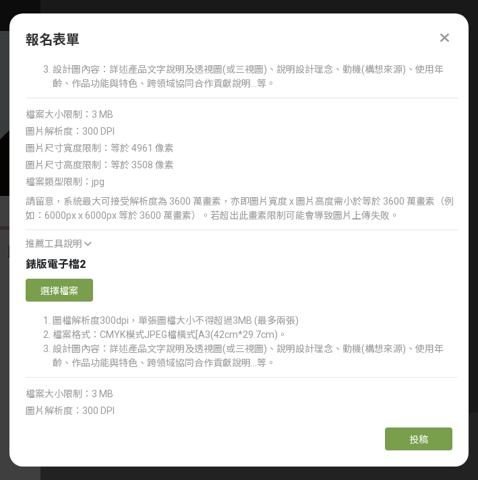
scroll to position [2773, 0]
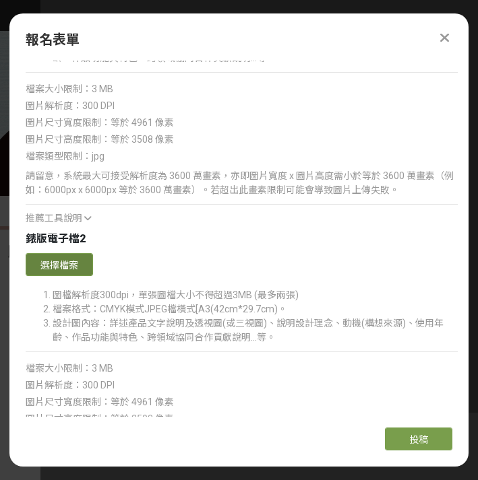
click at [74, 269] on button "選擇檔案" at bounding box center [59, 264] width 67 height 23
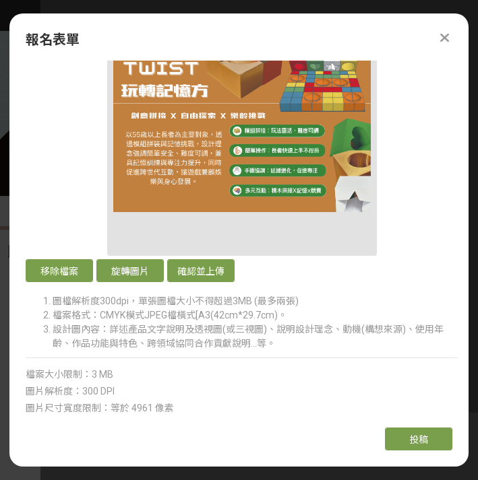
scroll to position [2428, 0]
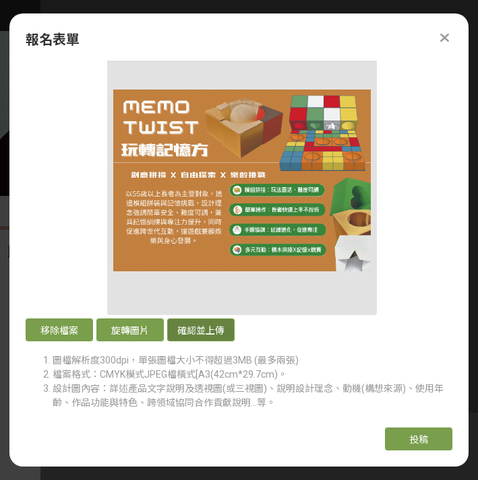
click at [212, 329] on button "確認並上傳" at bounding box center [200, 330] width 67 height 23
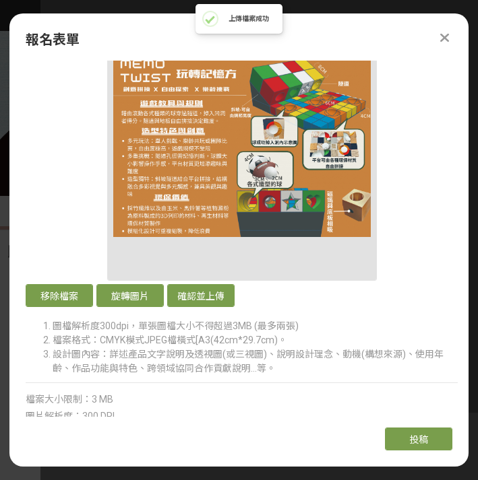
scroll to position [3028, 0]
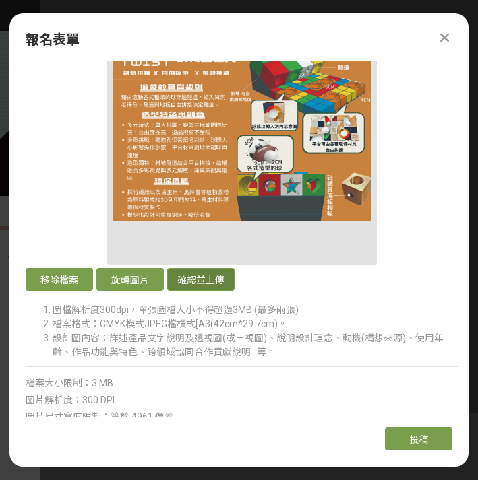
click at [222, 273] on button "確認並上傳" at bounding box center [200, 279] width 67 height 23
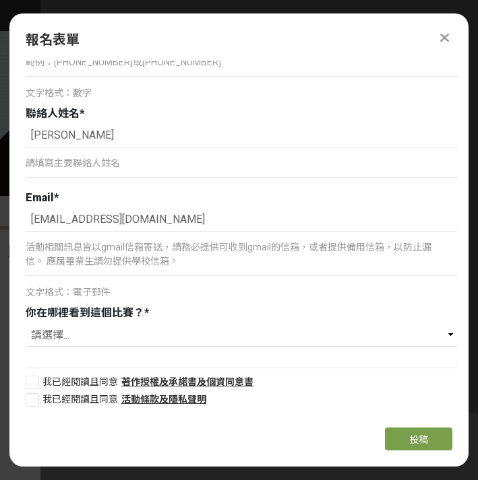
scroll to position [0, 0]
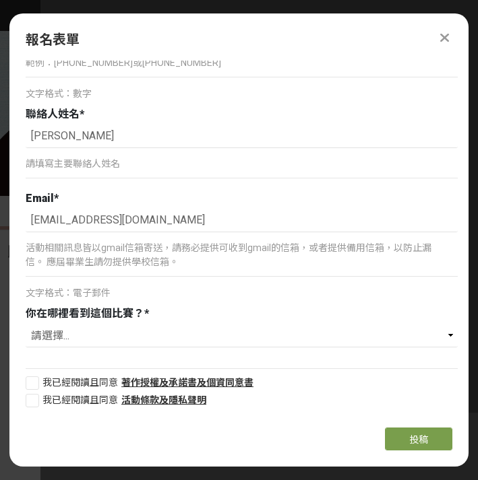
click at [35, 378] on div at bounding box center [32, 383] width 13 height 13
checkbox input "true"
click at [30, 406] on div at bounding box center [32, 400] width 13 height 13
checkbox input "true"
click at [103, 339] on select "請選擇... 學校訊息公告 師長/學長姐/朋友推薦 獎金獵人網站 校園講座(說明會) 過去參加過 Youtube Facebook Instagram 其他" at bounding box center [242, 336] width 432 height 23
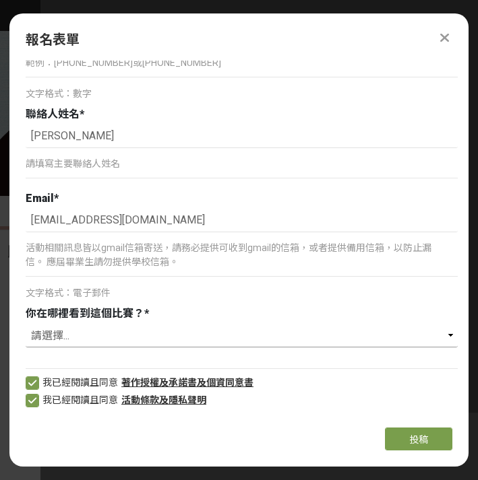
select select "學校訊息公告"
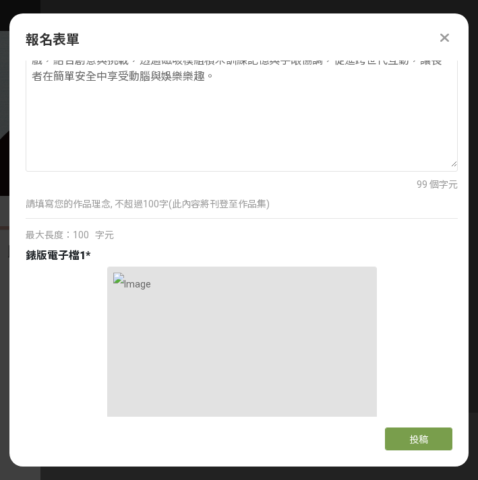
scroll to position [2156, 0]
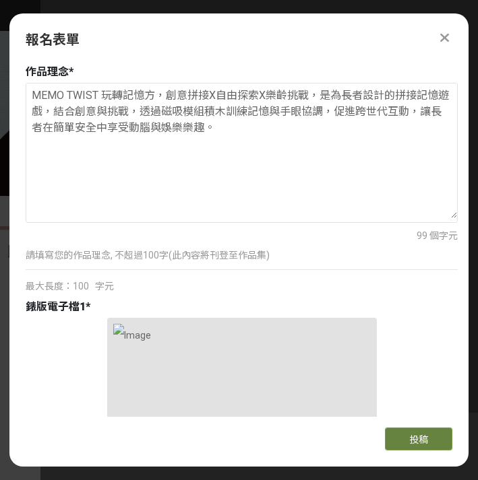
click at [396, 432] on button "投稿" at bounding box center [418, 439] width 67 height 23
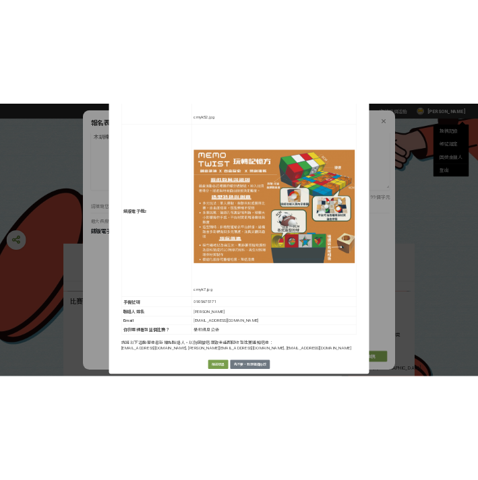
scroll to position [762, 0]
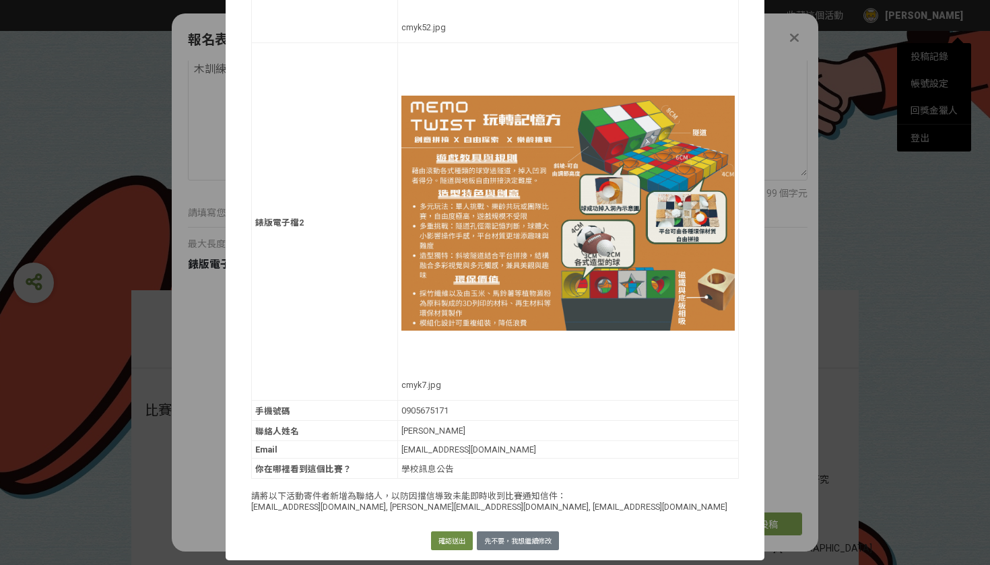
click at [455, 480] on button "確認送出" at bounding box center [452, 540] width 42 height 19
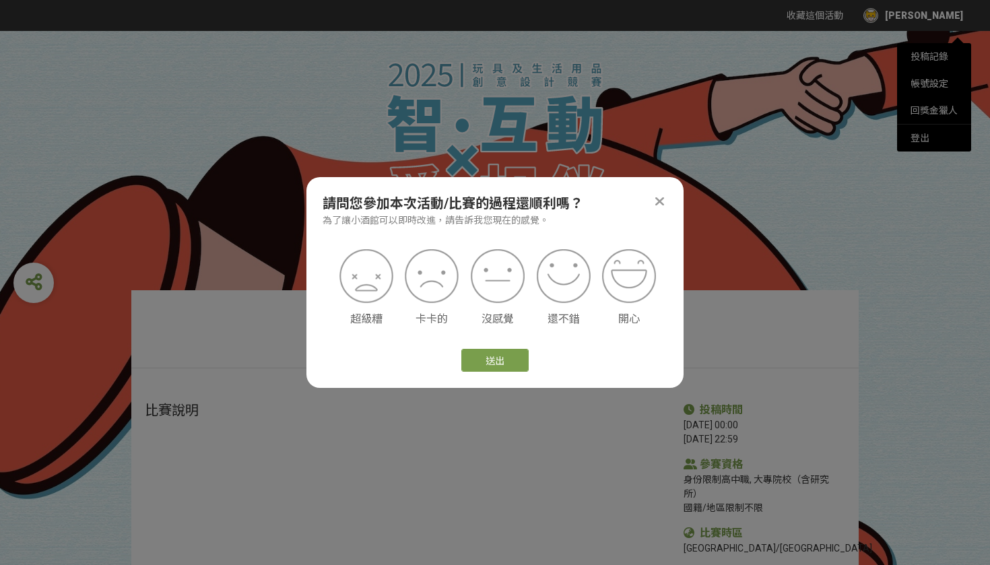
click at [477, 197] on icon at bounding box center [659, 201] width 9 height 13
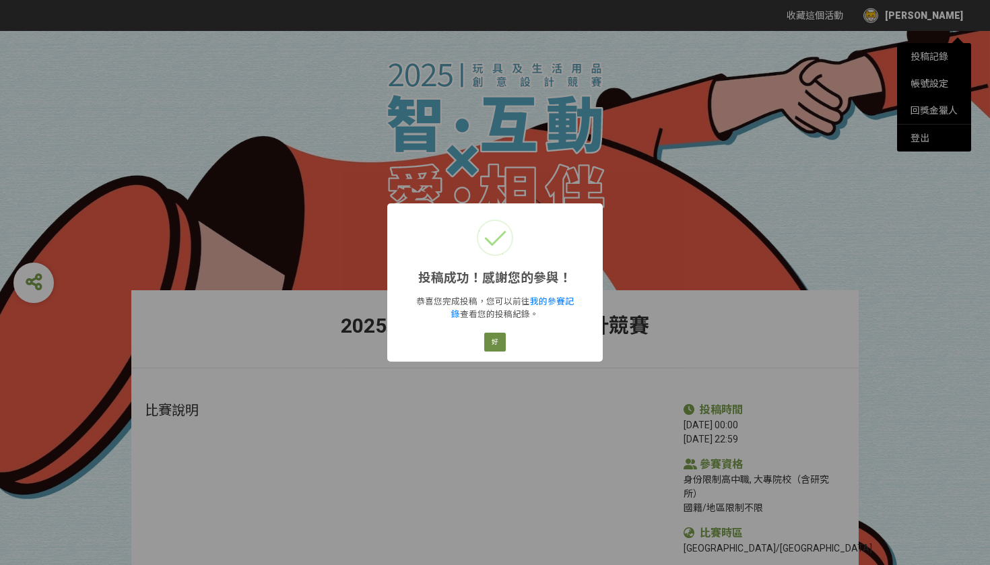
click at [477, 348] on button "好" at bounding box center [495, 342] width 22 height 19
